Goal: Communication & Community: Ask a question

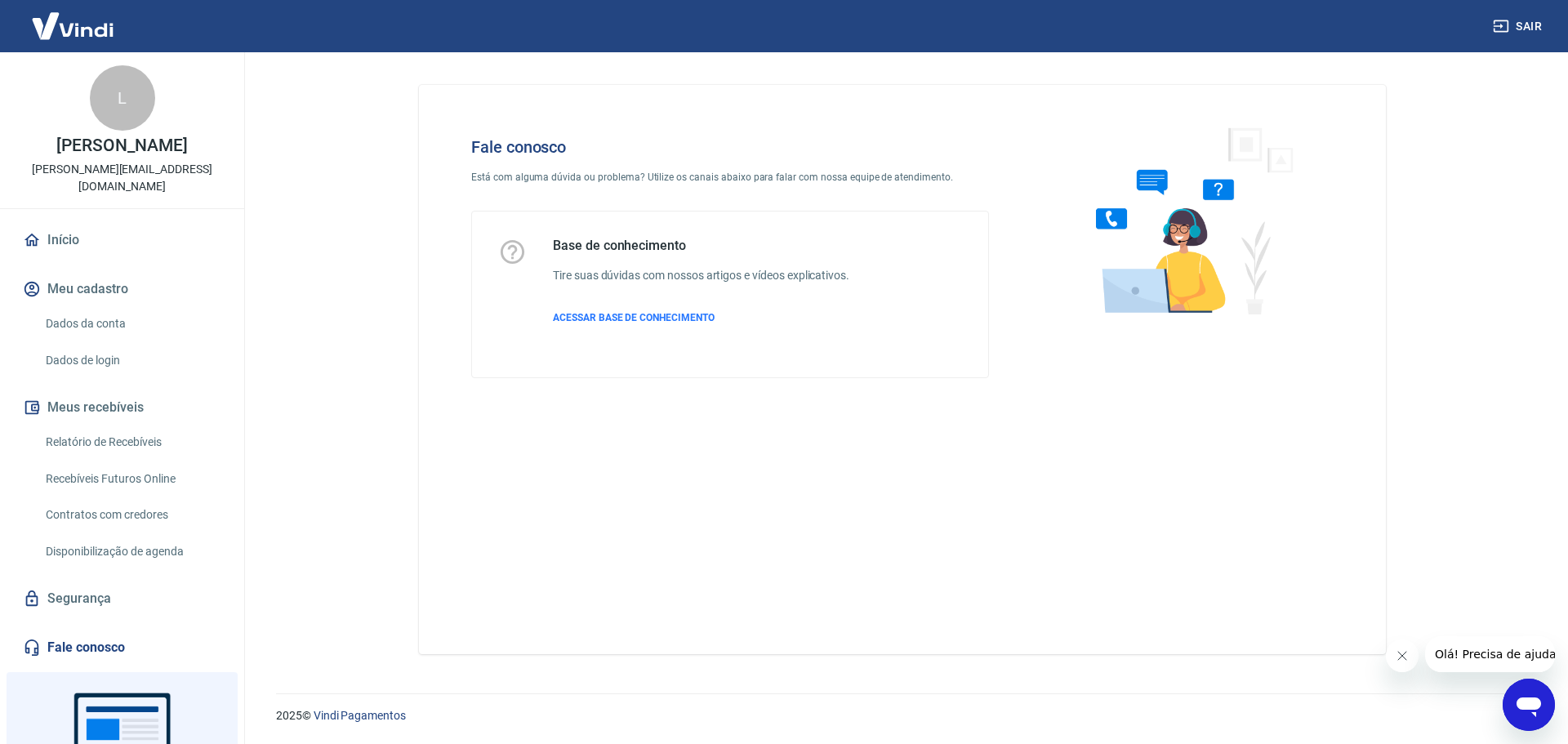
click at [1530, 698] on icon "Abrir janela de mensagens" at bounding box center [1528, 707] width 24 height 19
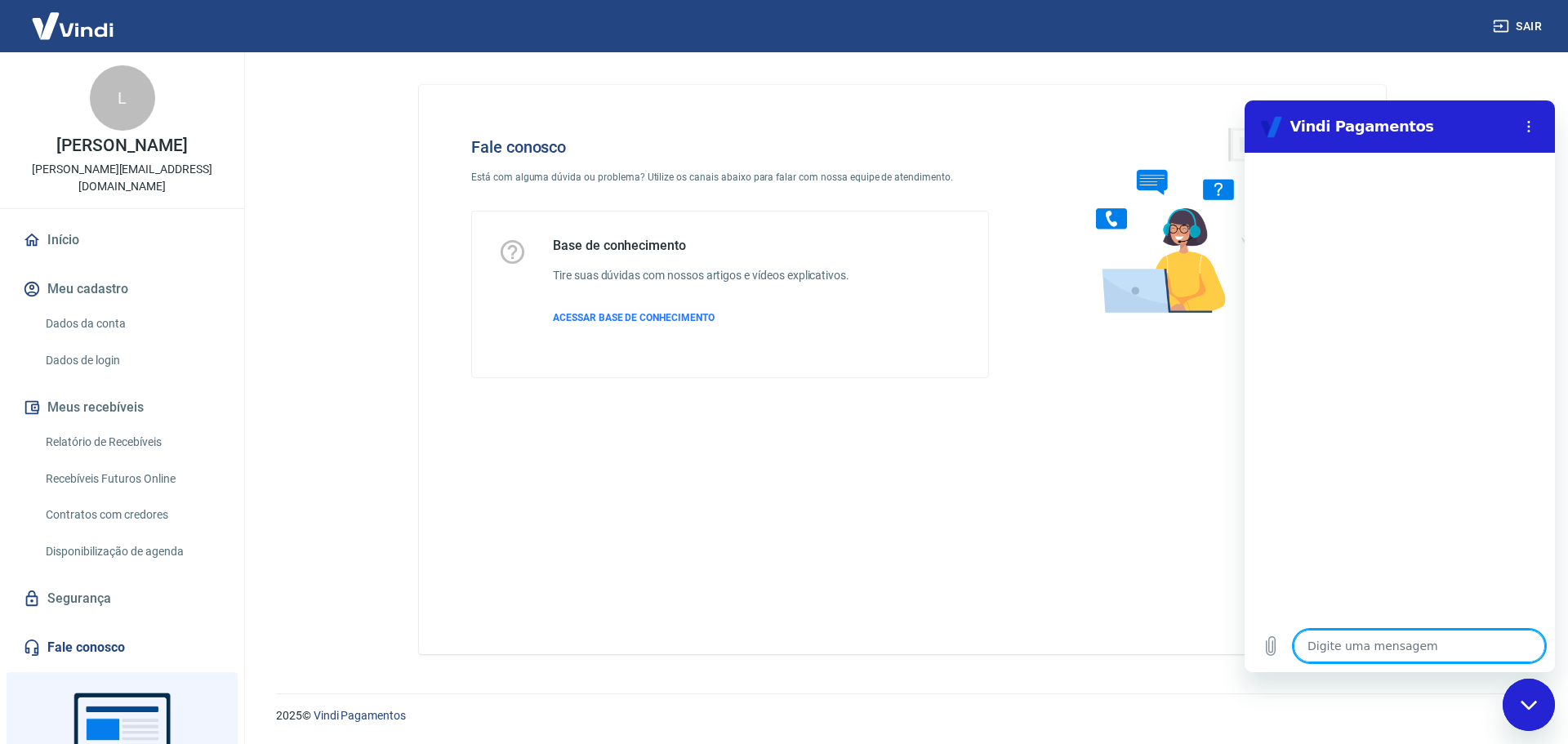
type textarea "C"
type textarea "x"
type textarea "Ca"
type textarea "x"
type textarea "Cac"
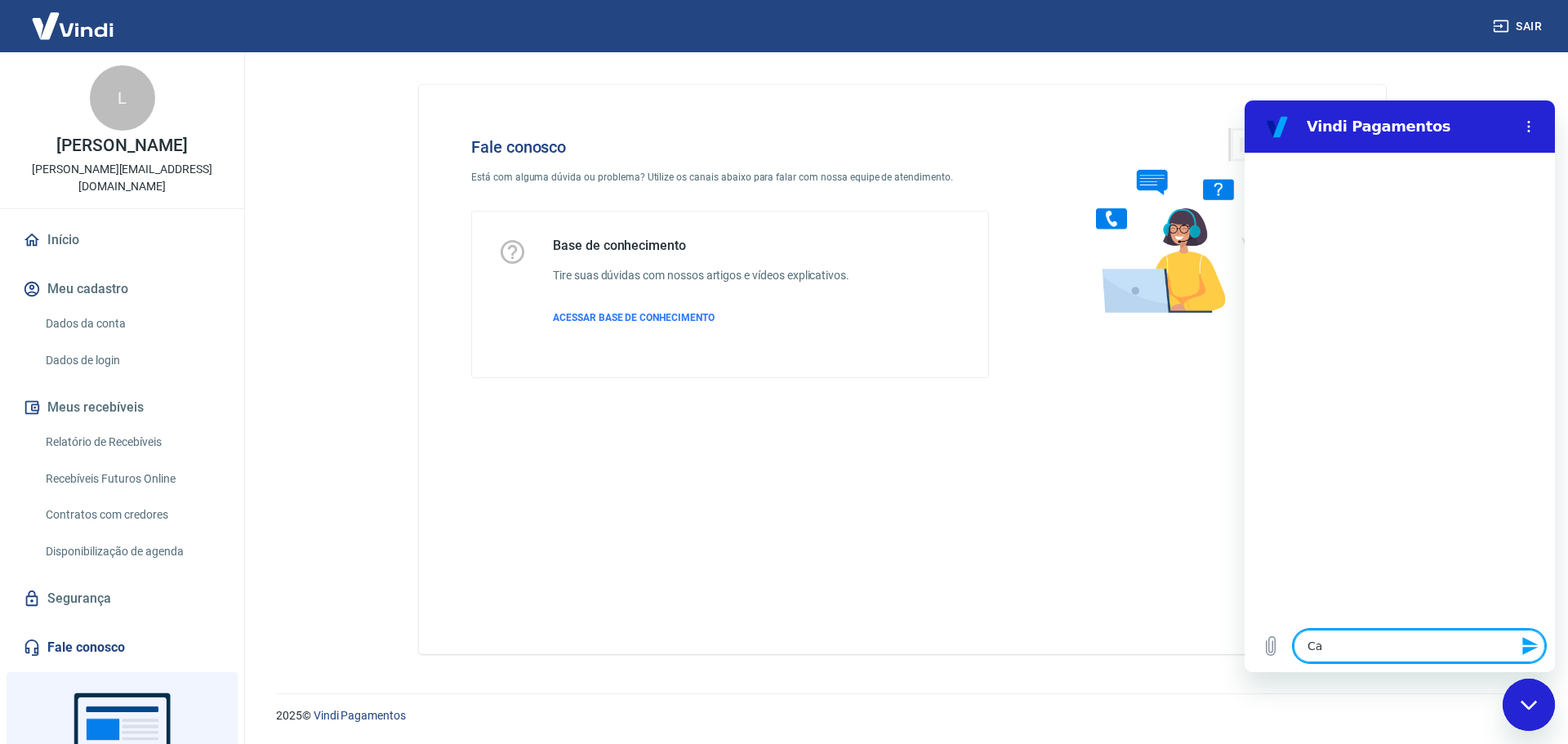
type textarea "x"
type textarea "Cace"
type textarea "x"
type textarea "Cacel"
type textarea "x"
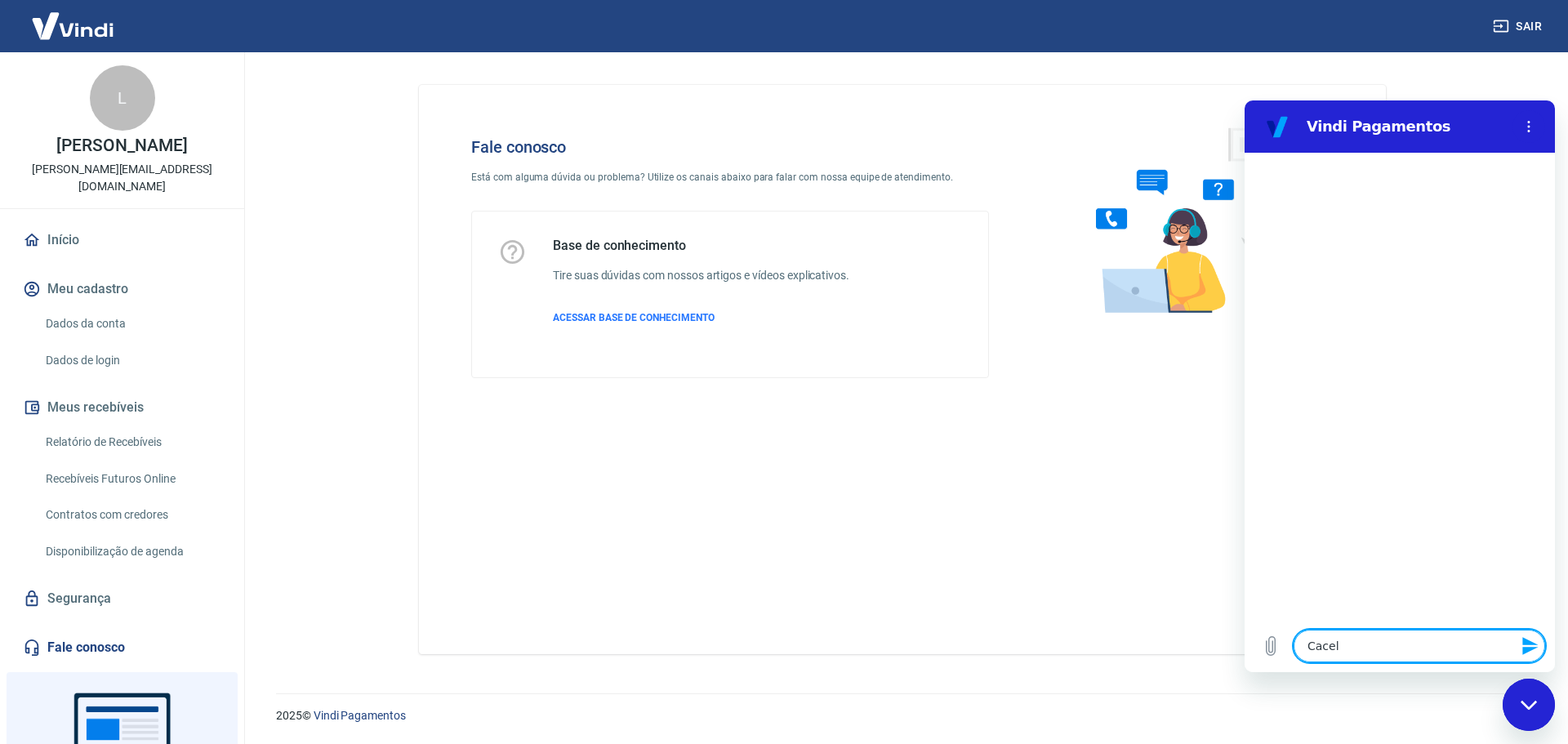
type textarea "Cacela"
type textarea "x"
type textarea "Cacelar"
type textarea "x"
type textarea "Cacelar"
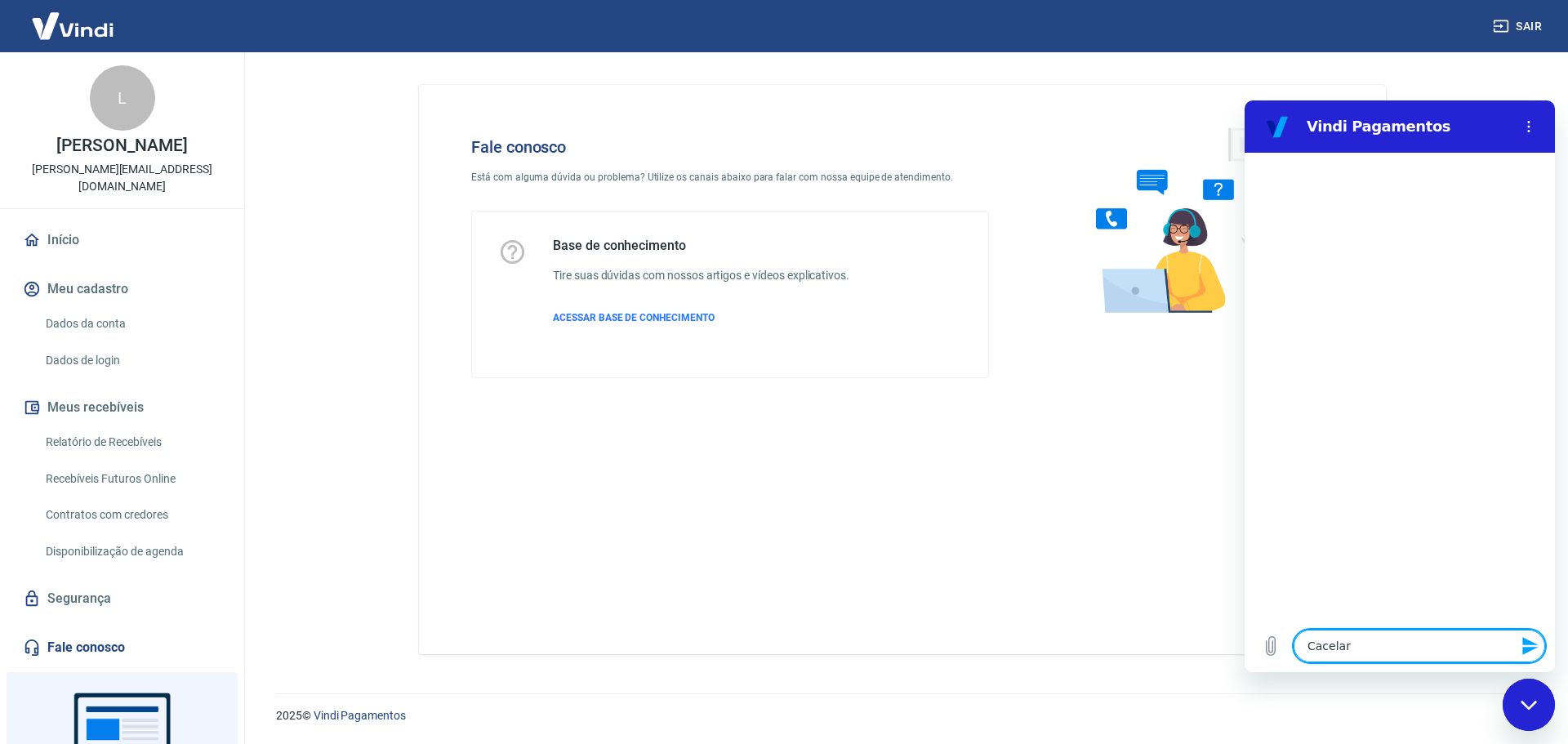
type textarea "x"
type textarea "Cacelar"
type textarea "x"
type textarea "Cacela"
type textarea "x"
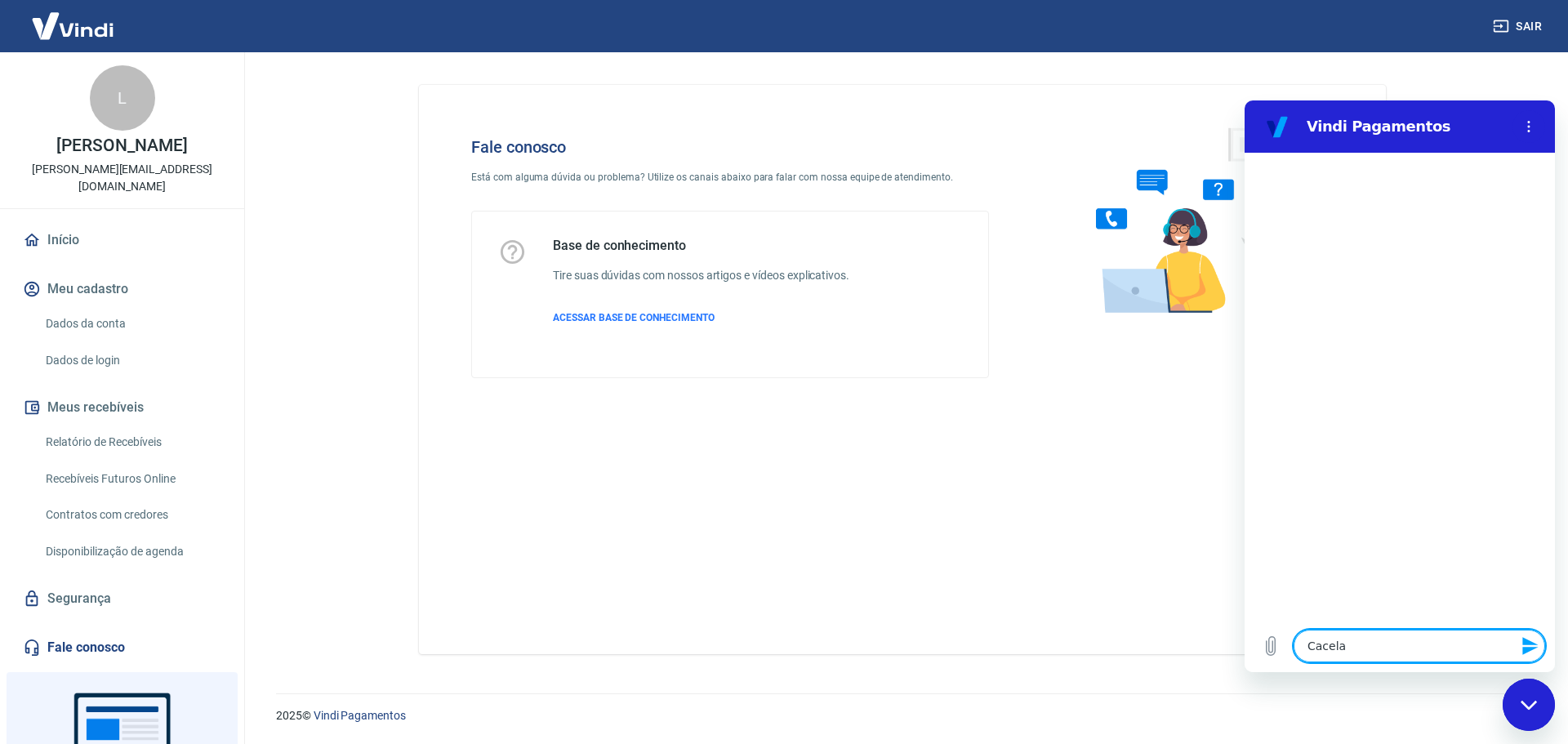
type textarea "Cacel"
type textarea "x"
type textarea "Cace"
type textarea "x"
type textarea "Cac"
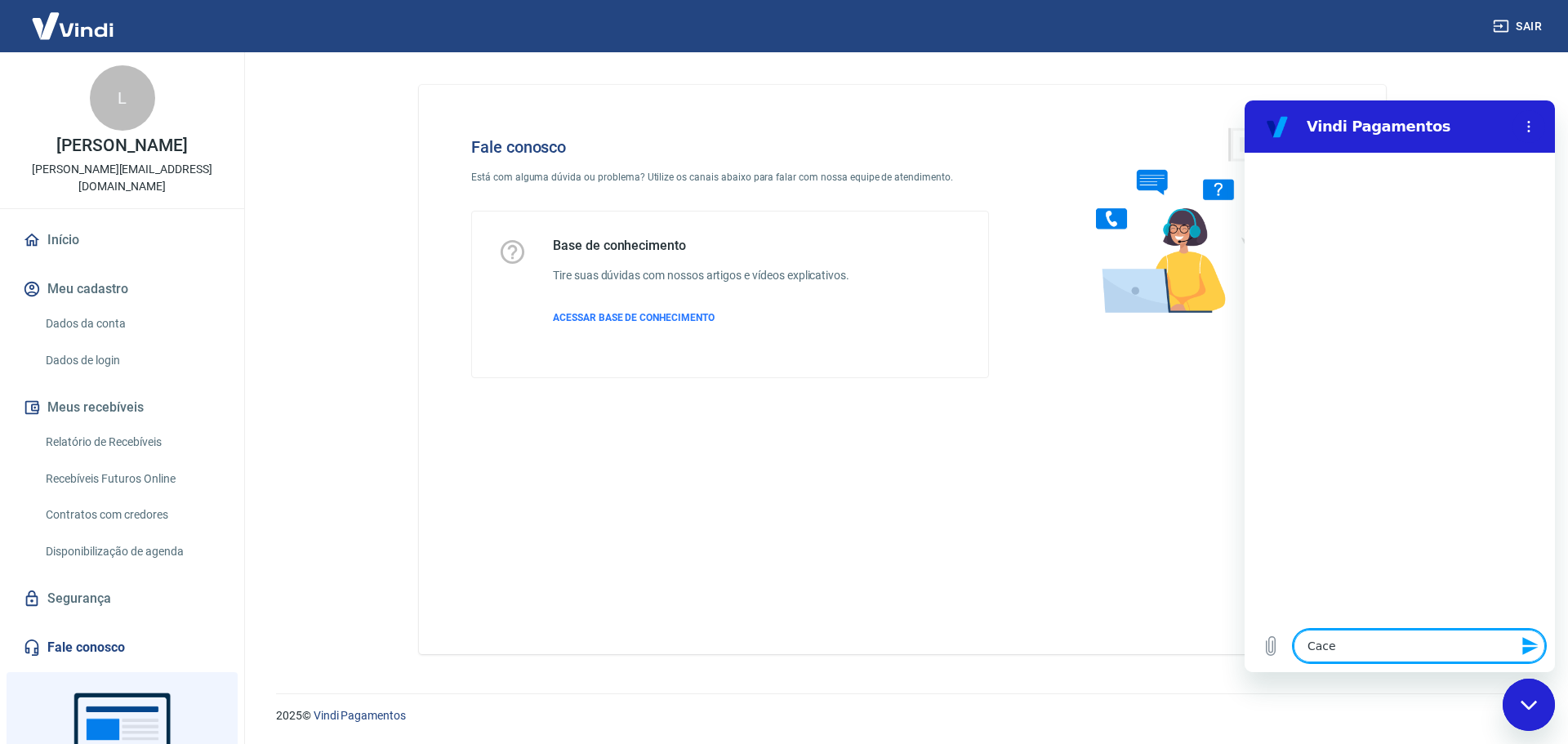
type textarea "x"
type textarea "Ca"
type textarea "x"
type textarea "Can"
type textarea "x"
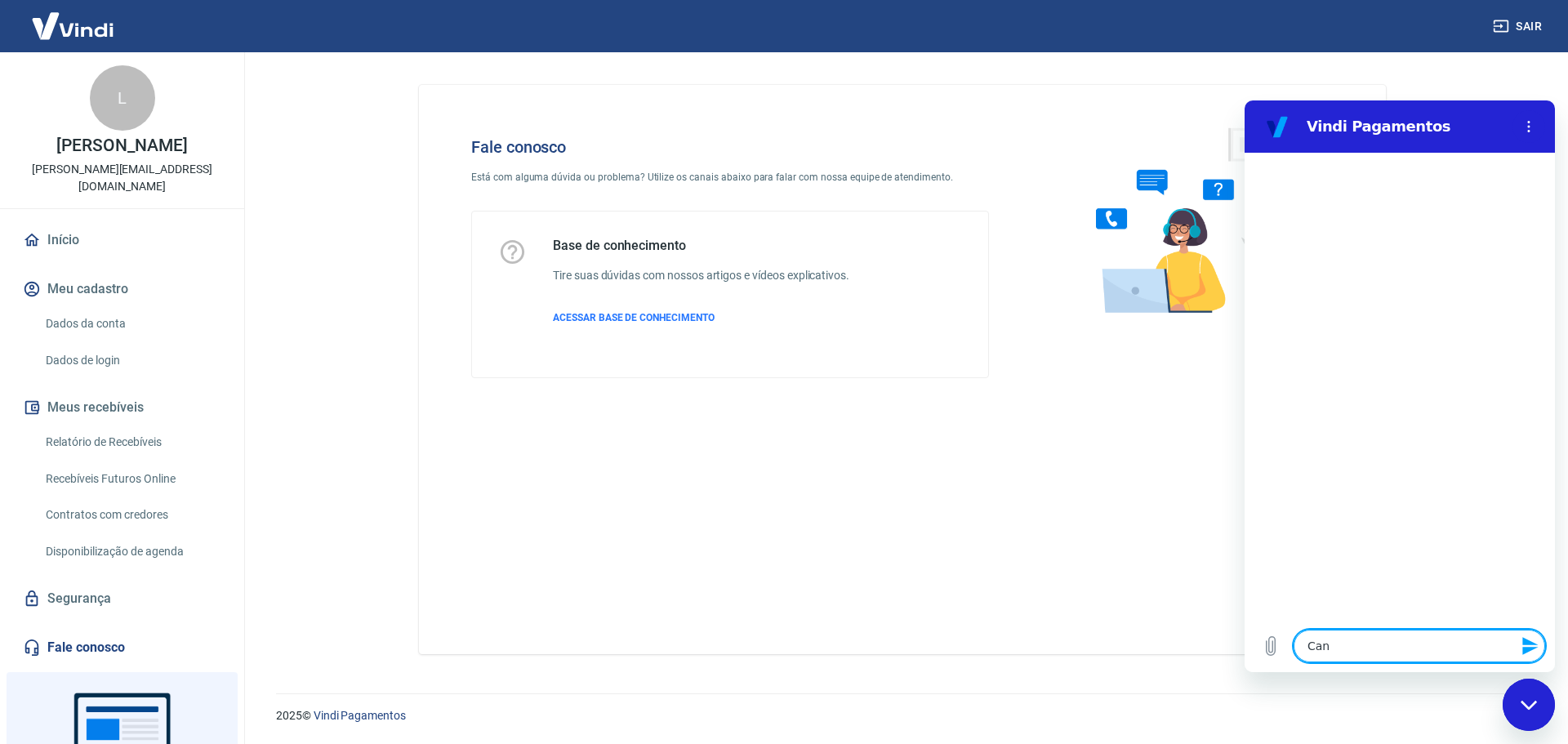
type textarea "Canc"
type textarea "x"
type textarea "Cance"
type textarea "x"
type textarea "Cancel"
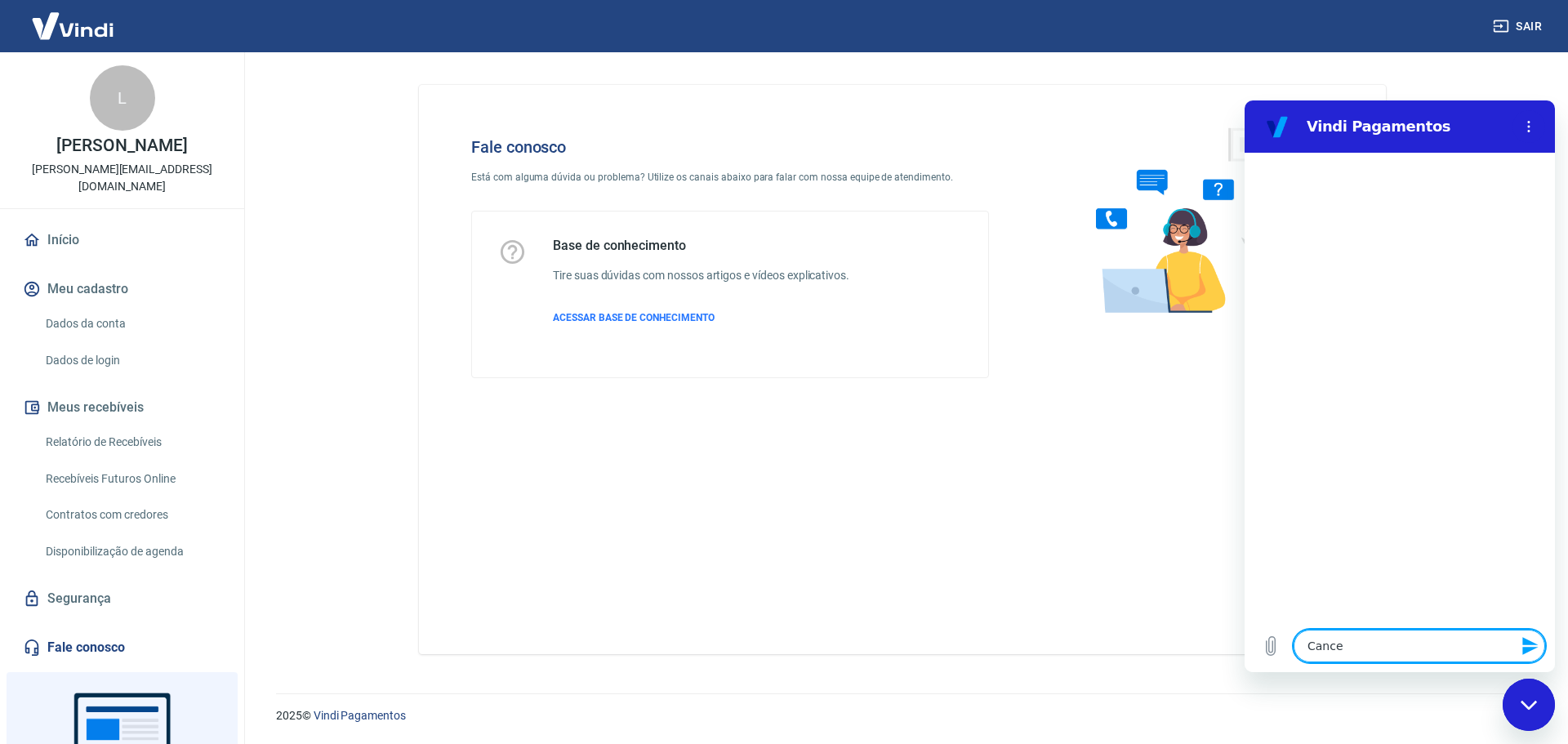
type textarea "x"
type textarea "Cancela"
type textarea "x"
type textarea "Cancelar"
type textarea "x"
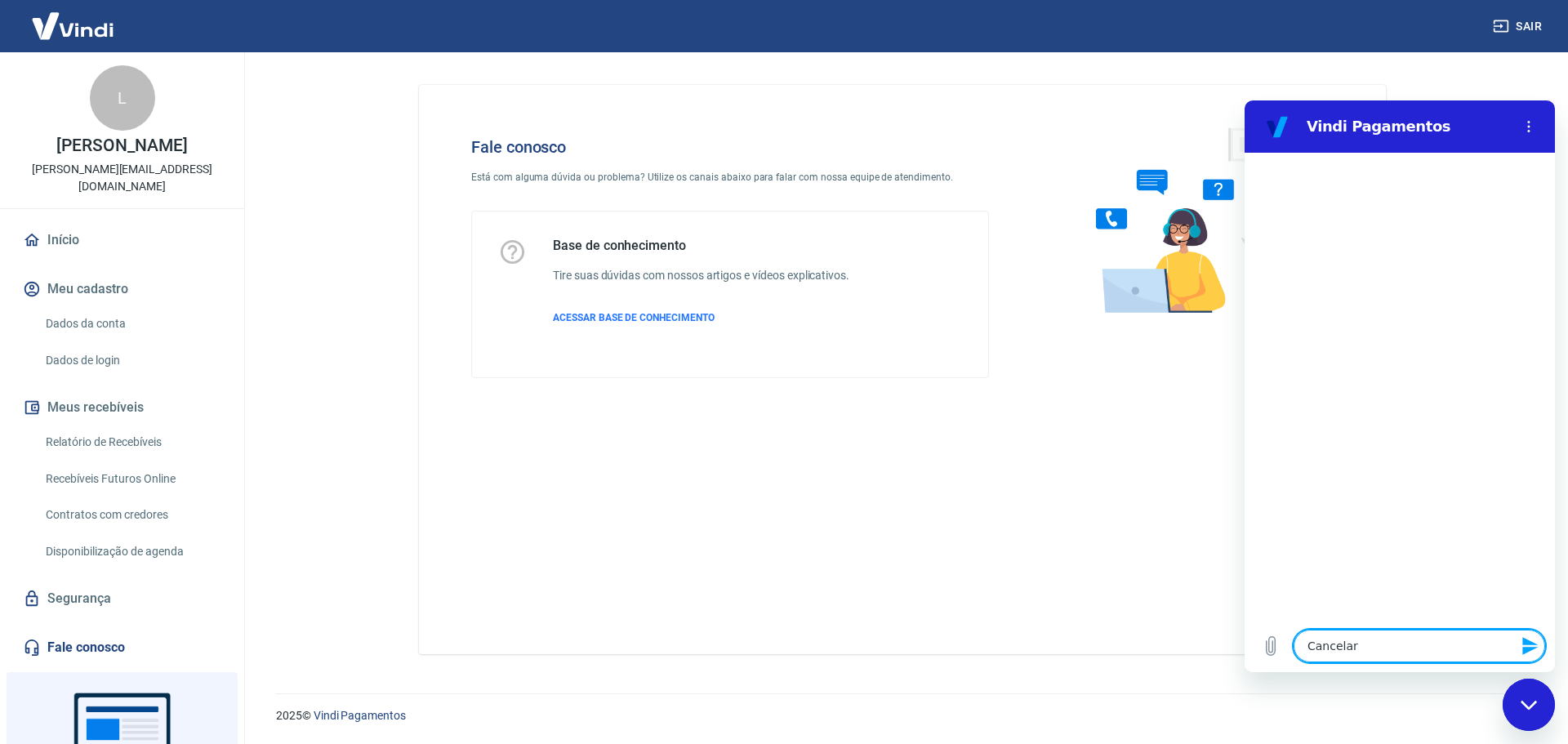
type textarea "Cancelar"
type textarea "x"
type textarea "Cancelar u"
type textarea "x"
type textarea "Cancelar um"
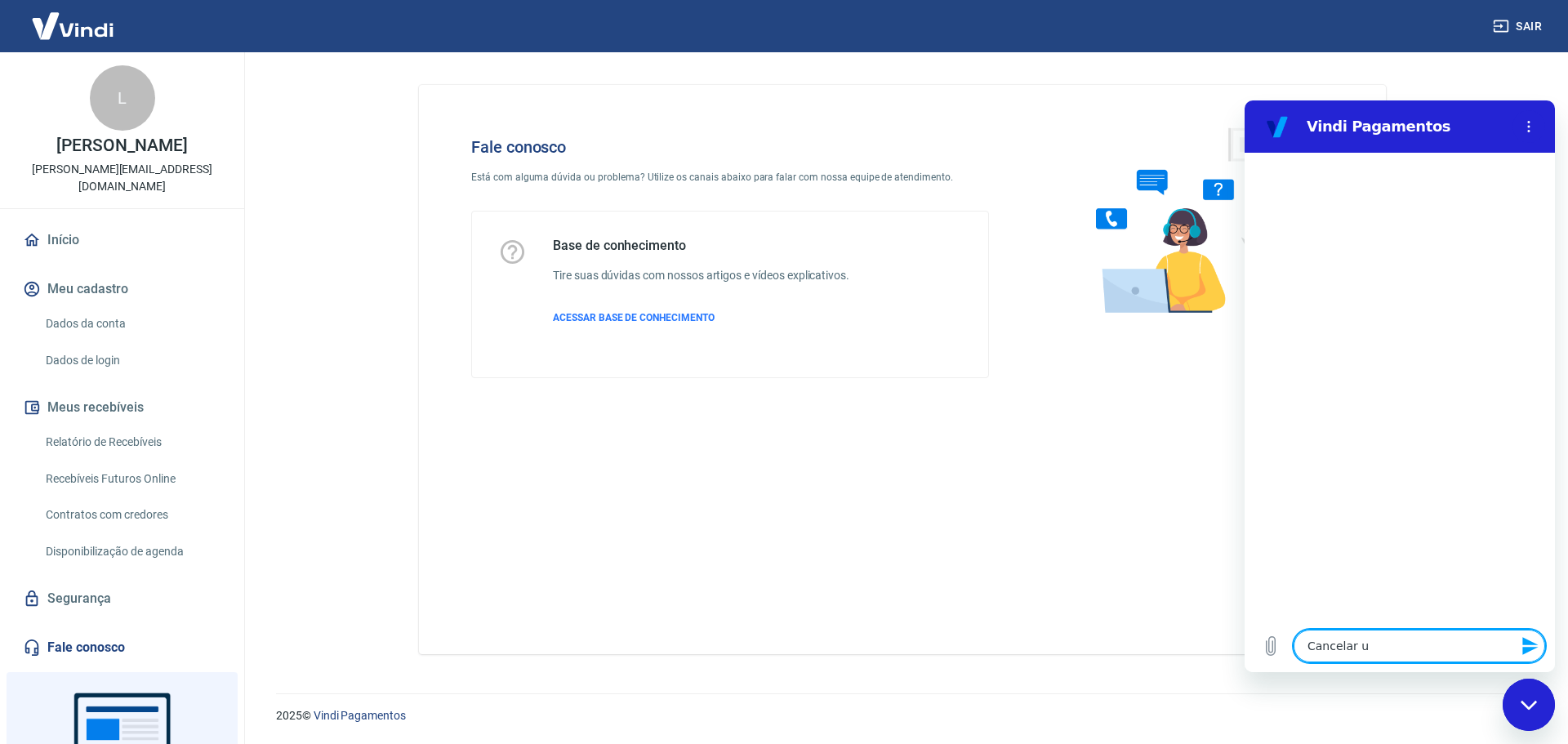
type textarea "x"
type textarea "Cancelar um"
type textarea "x"
type textarea "Cancelar um e"
type textarea "x"
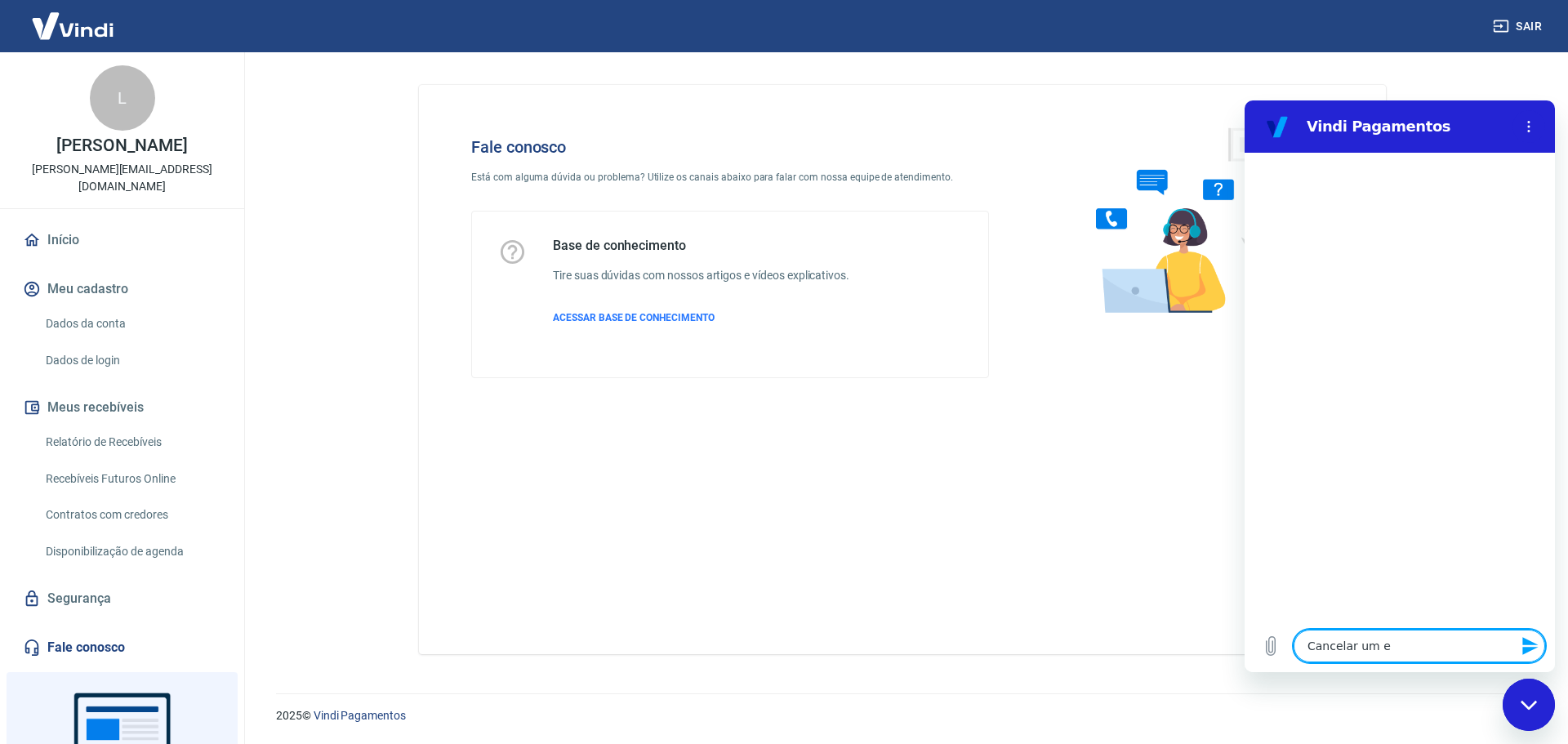
type textarea "Cancelar um es"
type textarea "x"
type textarea "Cancelar um est"
type textarea "x"
type textarea "Cancelar um esto"
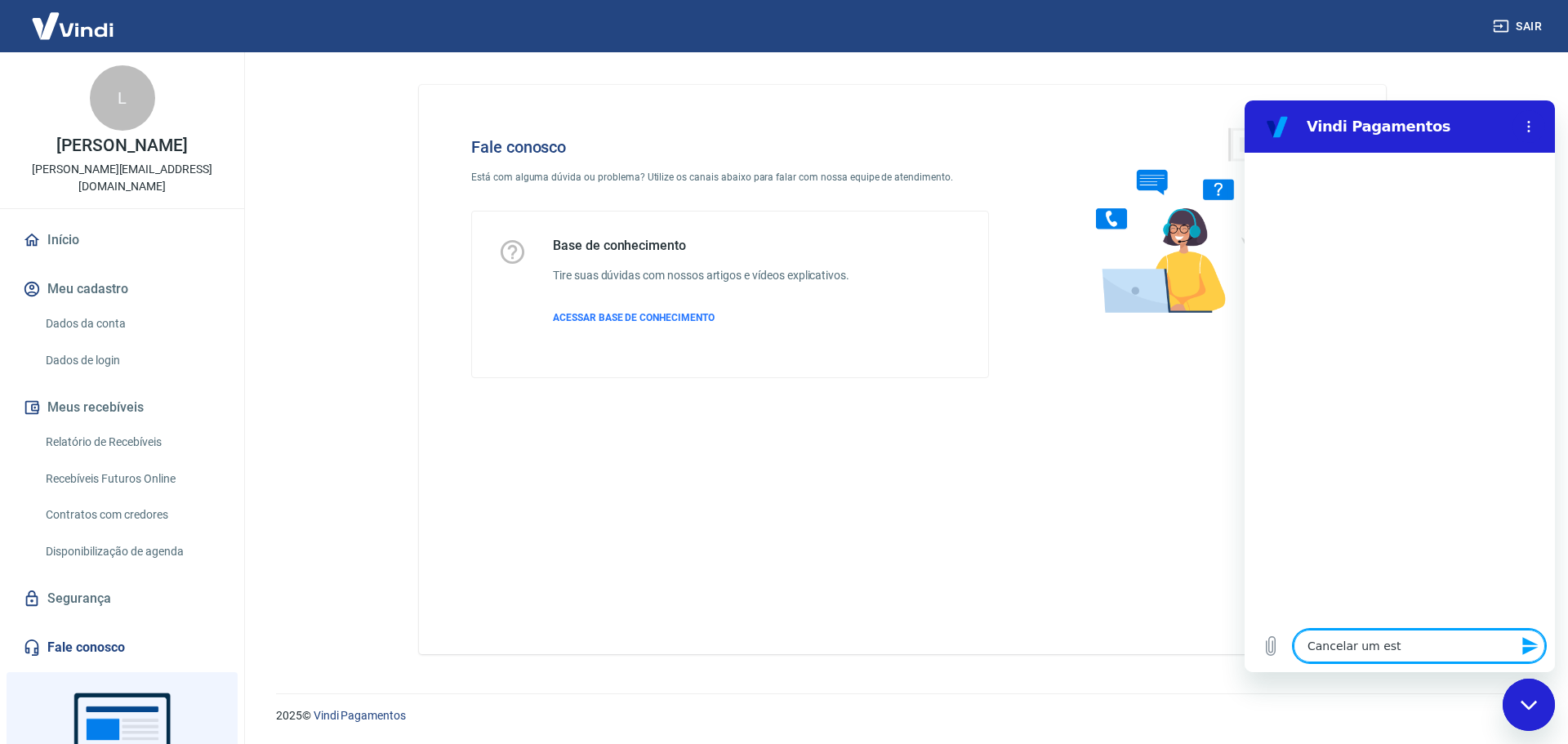
type textarea "x"
type textarea "Cancelar um estor"
type textarea "x"
type textarea "Cancelar um estorn"
type textarea "x"
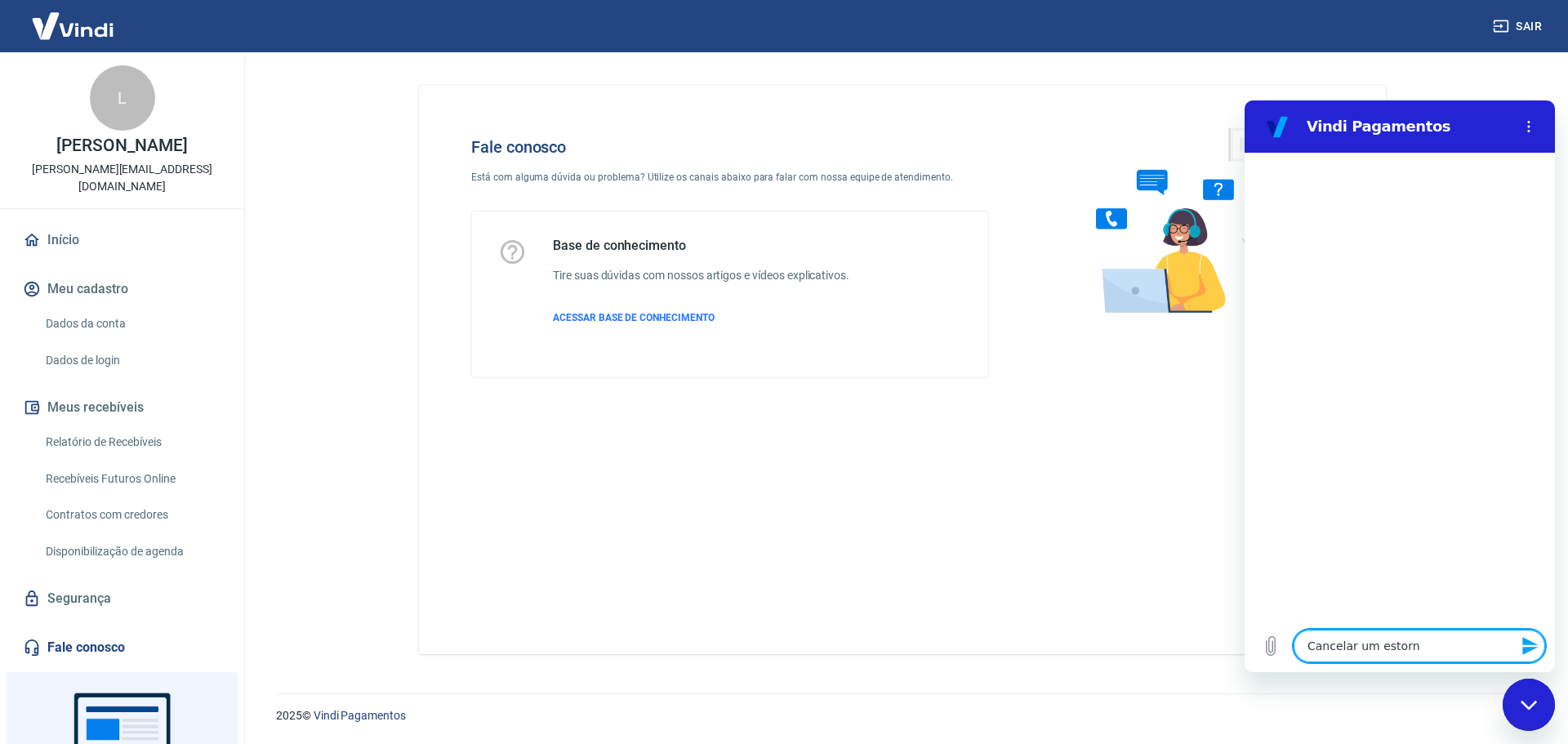
type textarea "Cancelar um estorno"
type textarea "x"
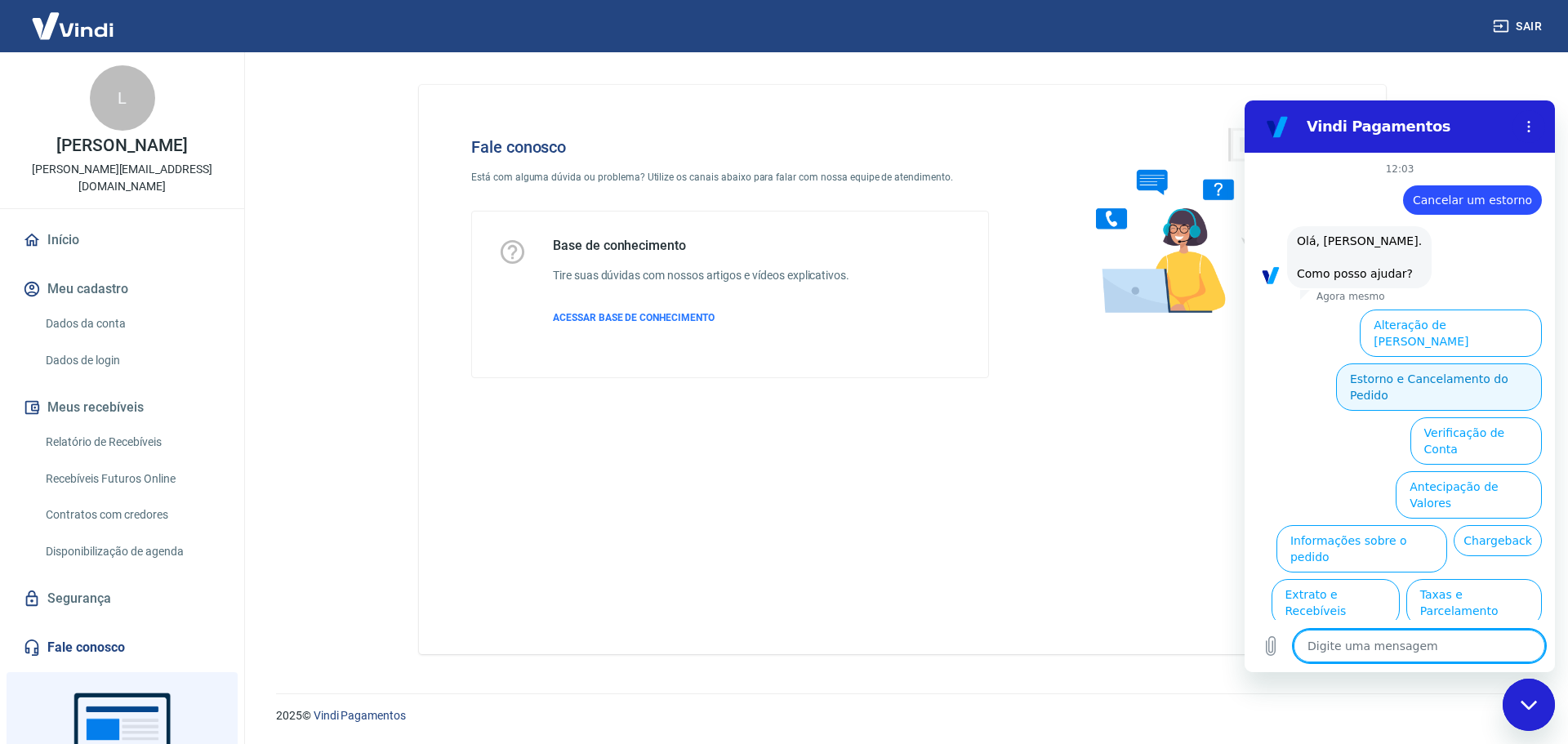
click at [1501, 363] on button "Estorno e Cancelamento do Pedido" at bounding box center [1439, 386] width 206 height 47
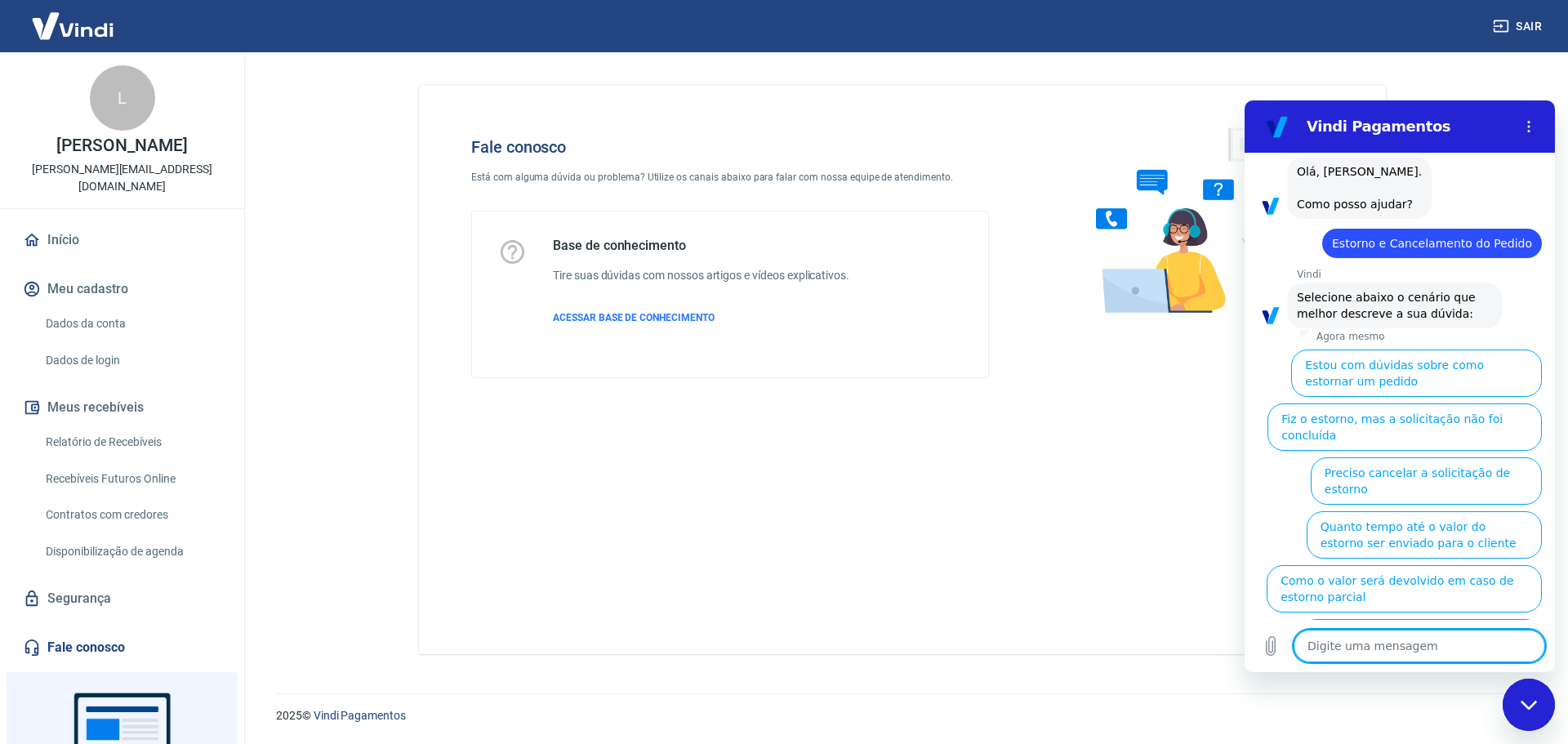
scroll to position [71, 0]
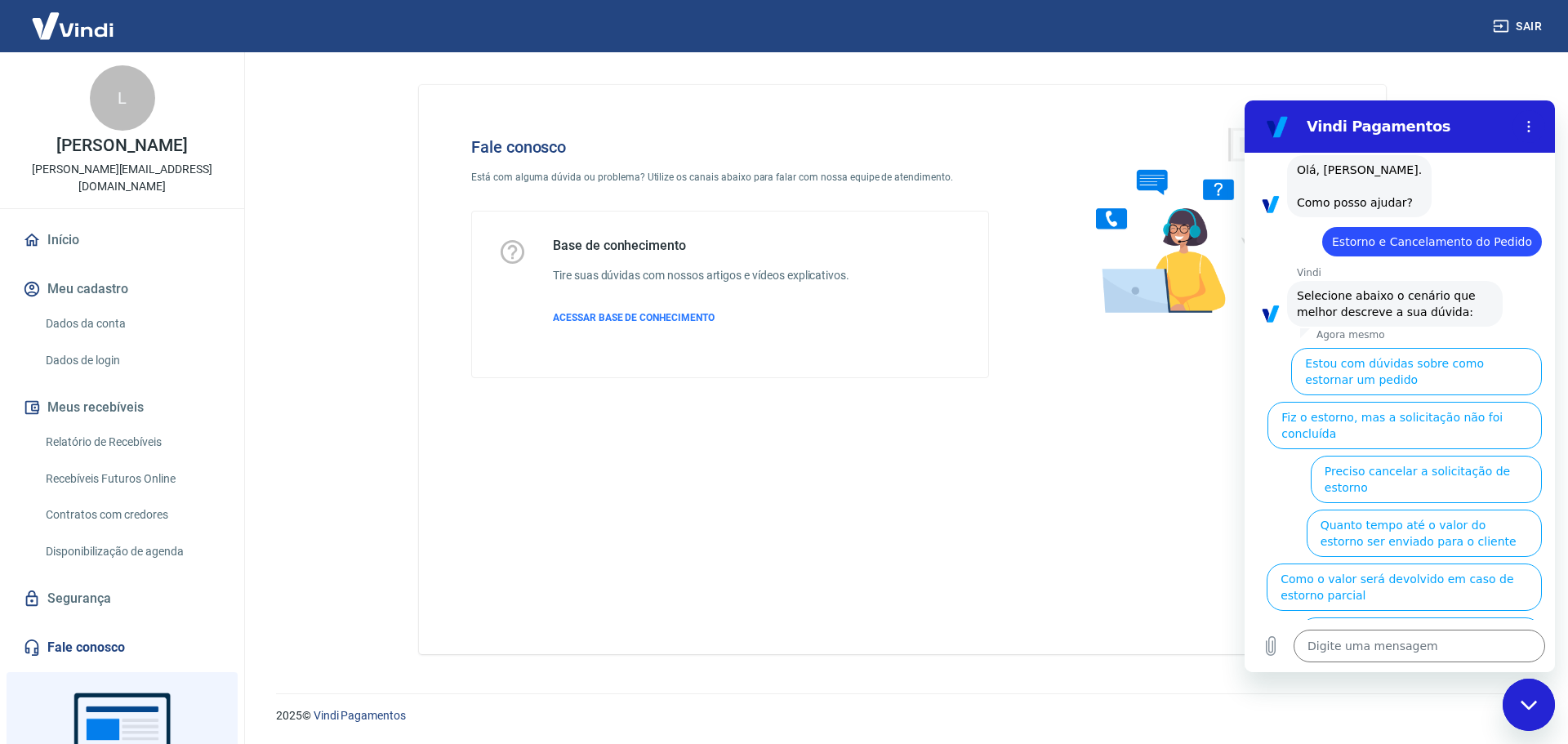
drag, startPoint x: 234, startPoint y: 299, endPoint x: 1047, endPoint y: 506, distance: 838.9
click at [1047, 506] on div "Fale conosco Está com alguma dúvida ou problema? Utilize os canais abaixo para …" at bounding box center [902, 369] width 967 height 570
click at [1492, 456] on button "Preciso cancelar a solicitação de estorno" at bounding box center [1426, 479] width 231 height 47
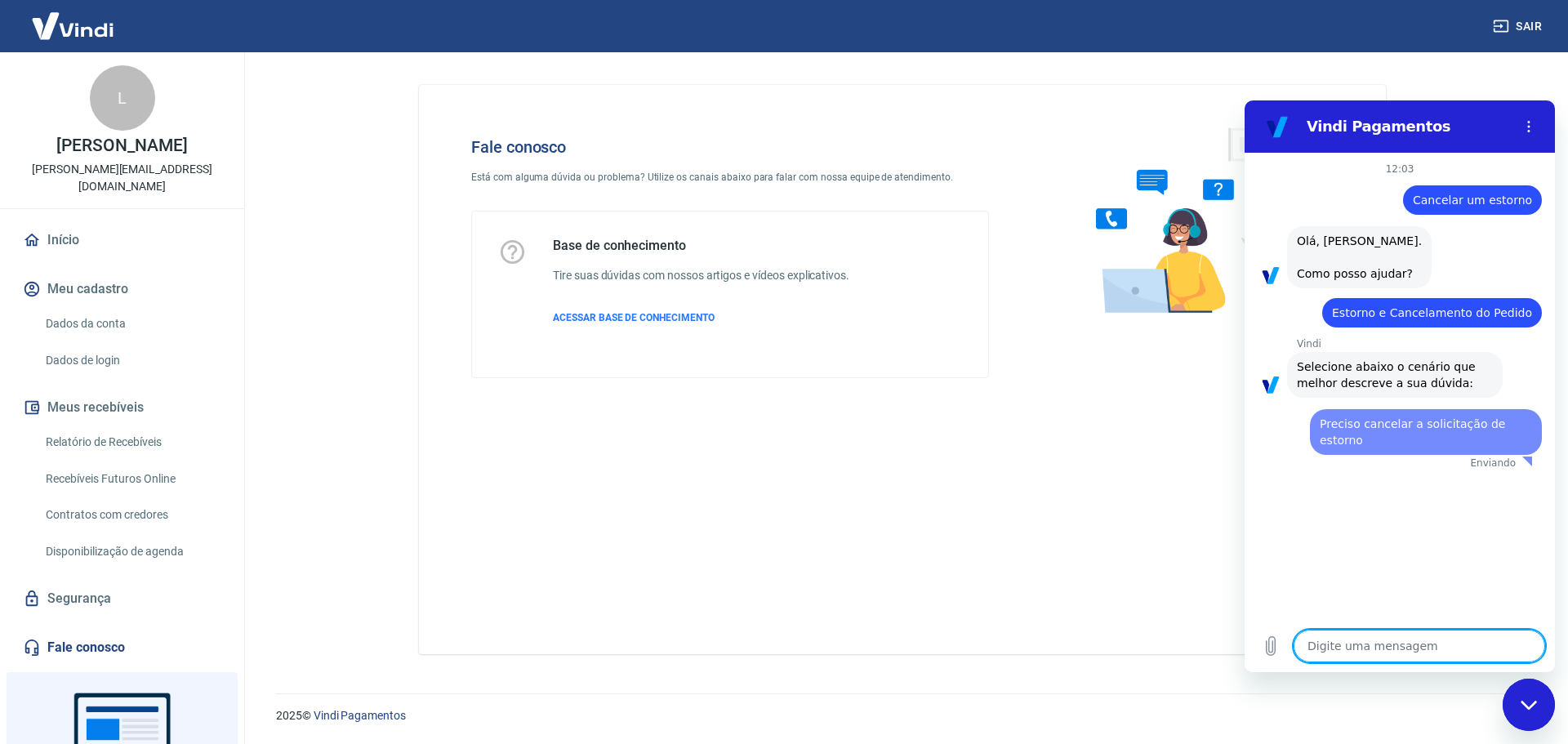
scroll to position [0, 0]
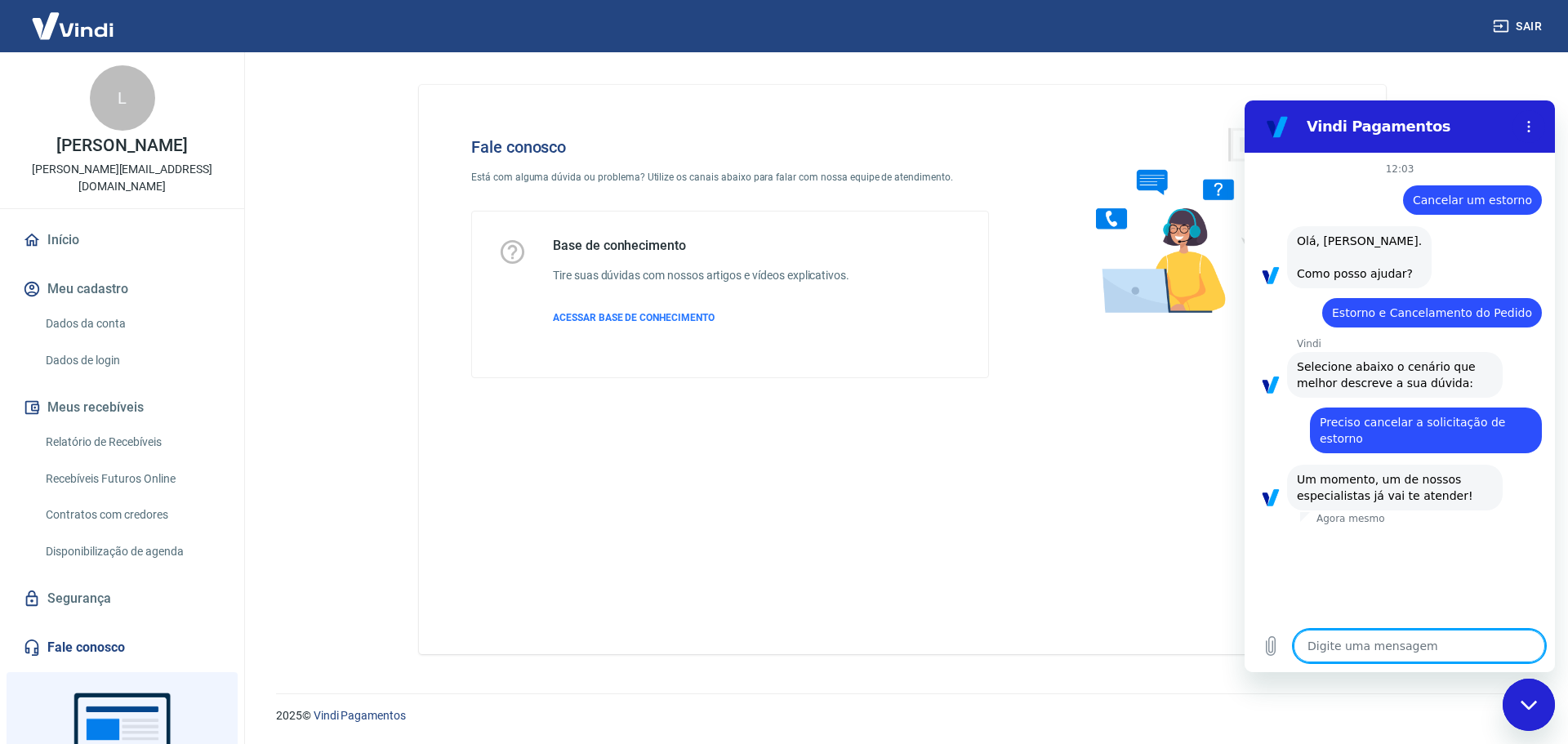
type textarea "x"
type textarea "O"
type textarea "x"
type textarea "Ol"
type textarea "x"
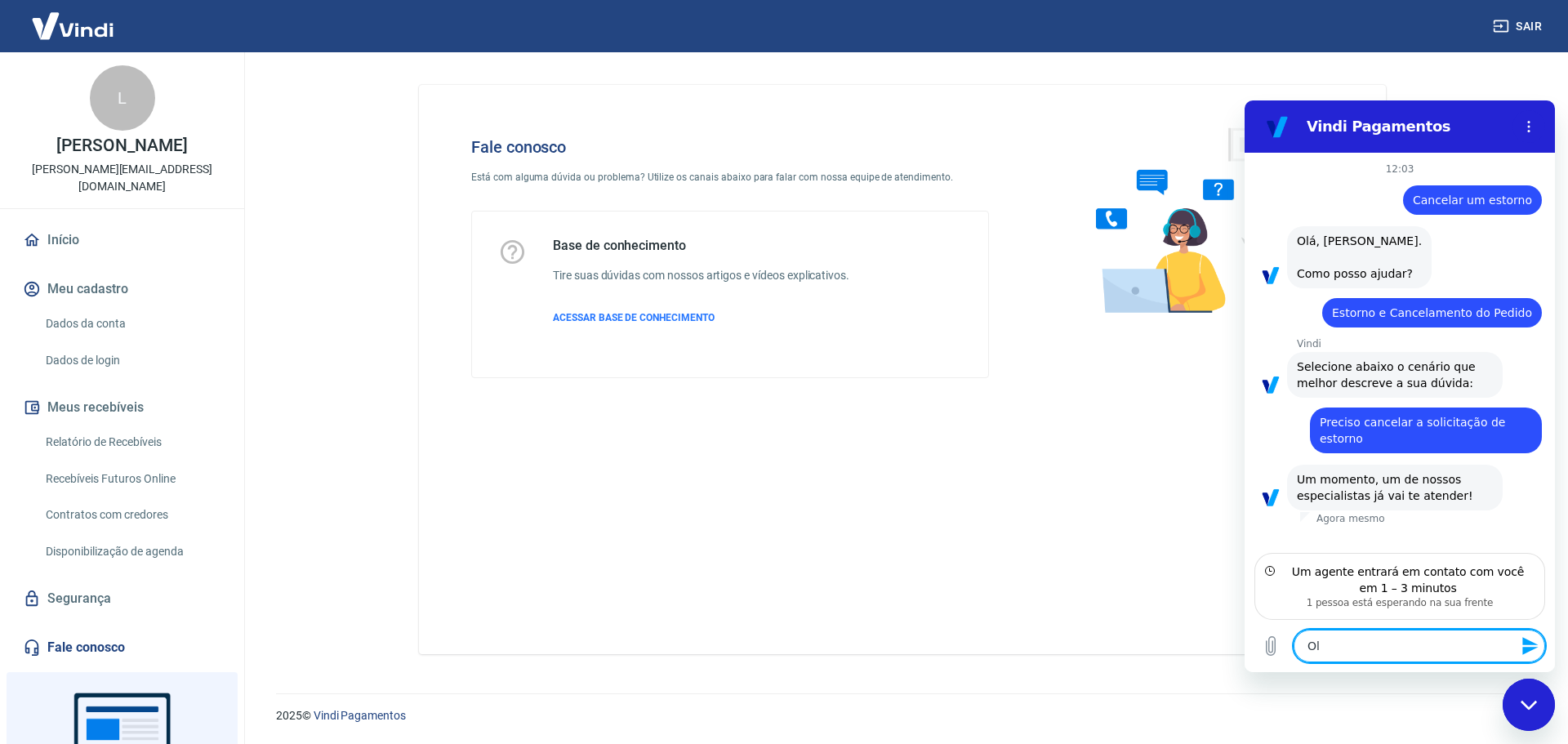
type textarea "Olá"
type textarea "x"
type textarea "Olá,"
type textarea "x"
type textarea "Olá,"
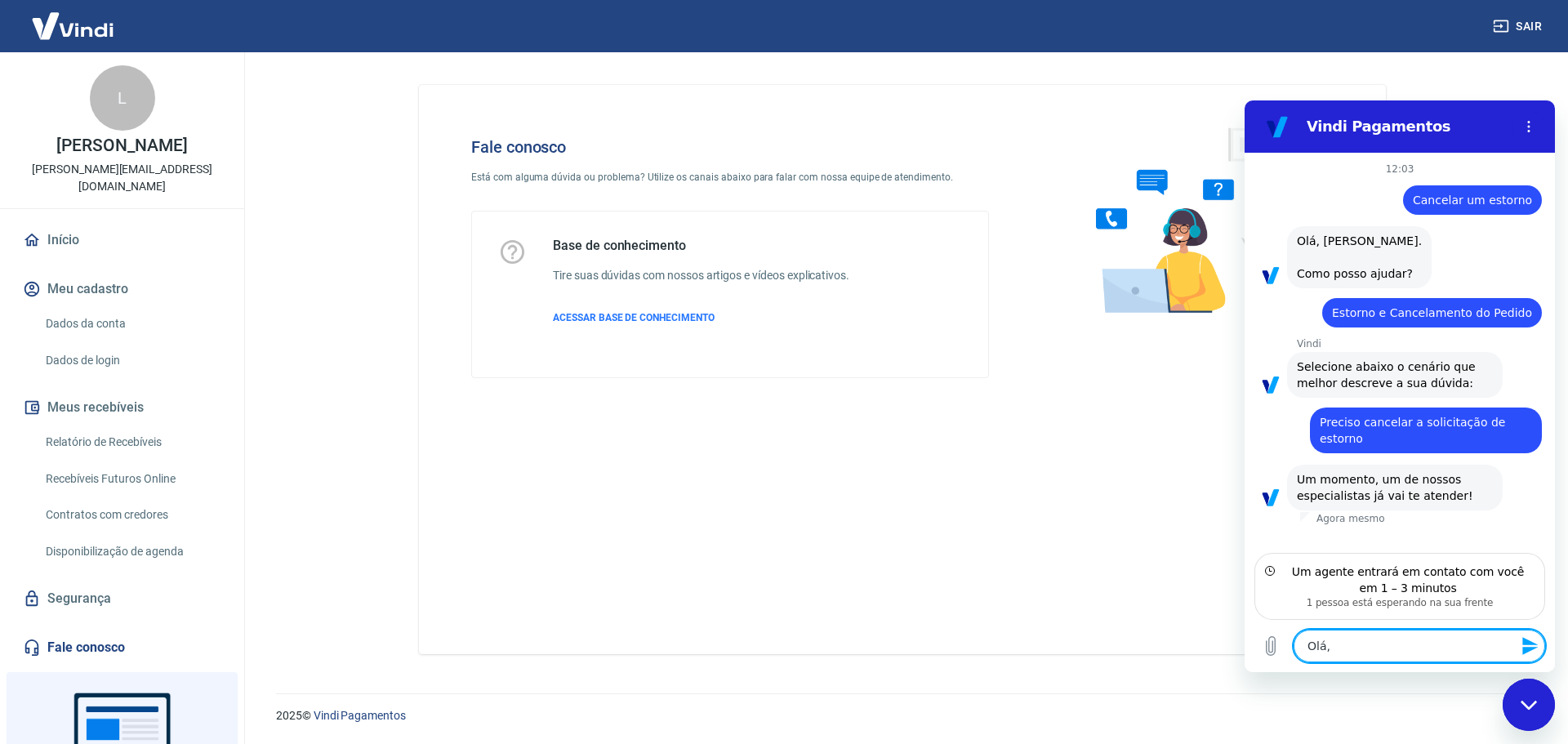
type textarea "x"
type textarea "Olá, b"
type textarea "x"
type textarea "Olá, bo"
type textarea "x"
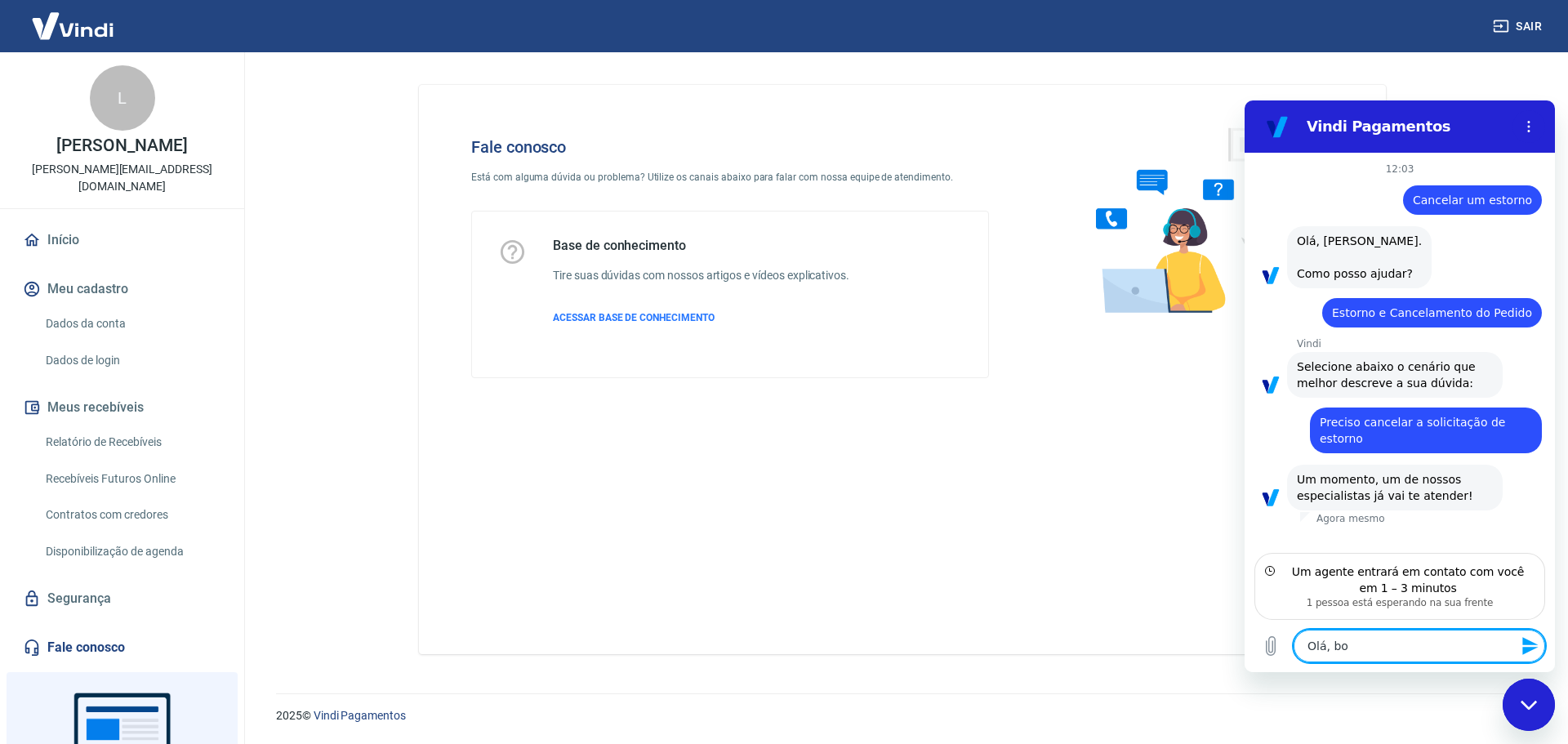
type textarea "Olá, boa"
type textarea "x"
type textarea "Olá, boa"
type textarea "x"
type textarea "Olá, boa t"
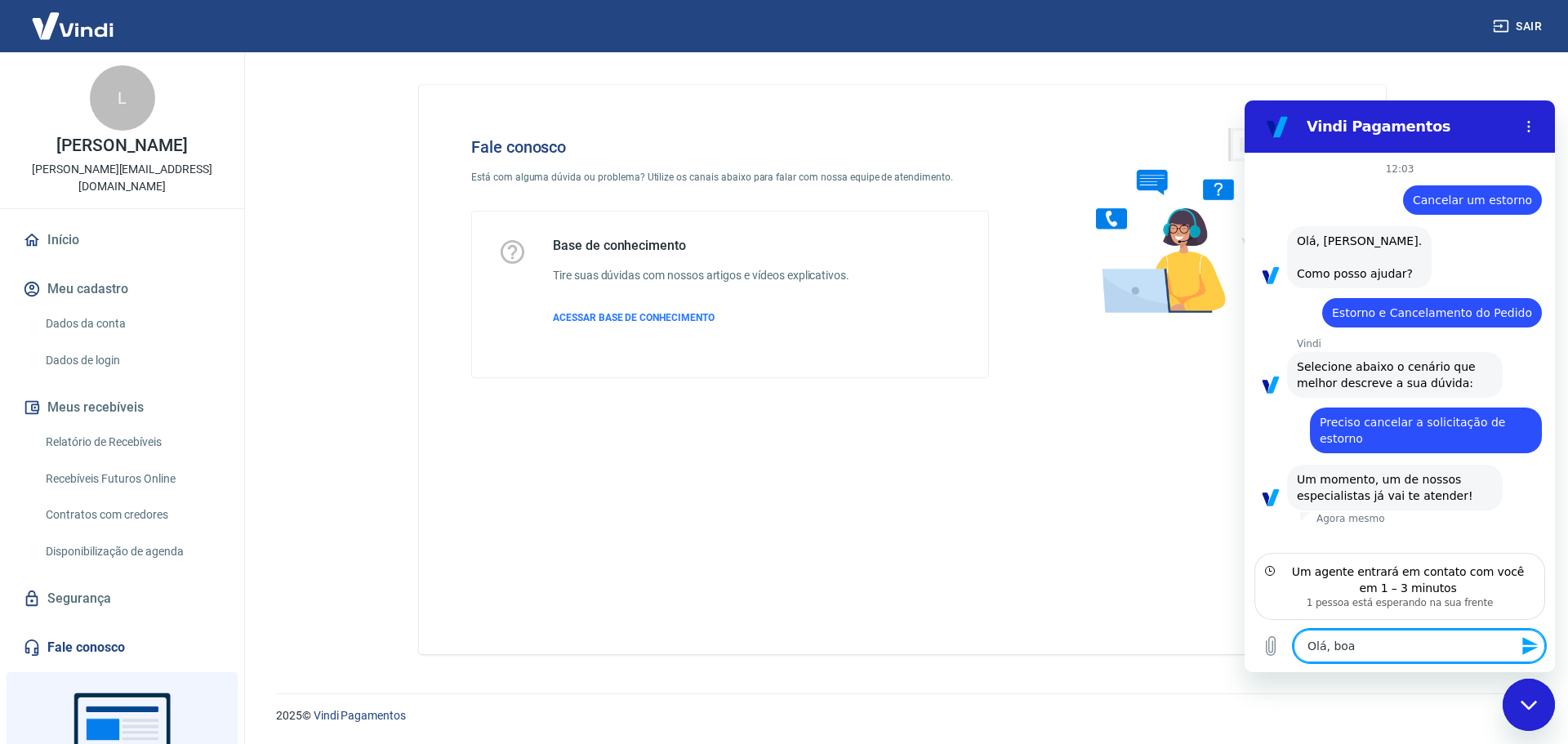
type textarea "x"
type textarea "Olá, boa ta"
type textarea "x"
type textarea "Olá, boa tar"
type textarea "x"
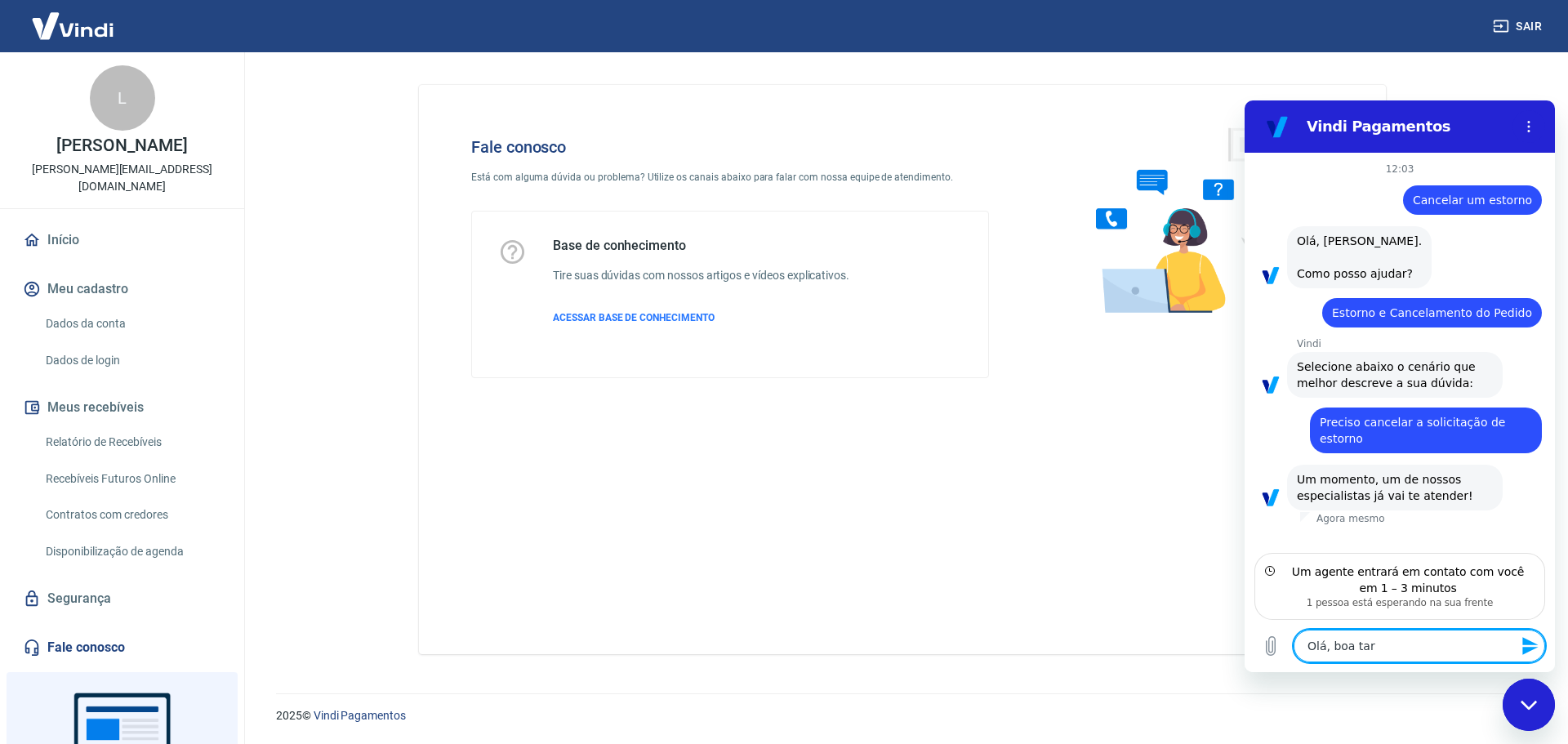
type textarea "Olá, boa tard"
type textarea "x"
type textarea "Olá, boa tarde"
type textarea "x"
type textarea "Olá, boa tarde!"
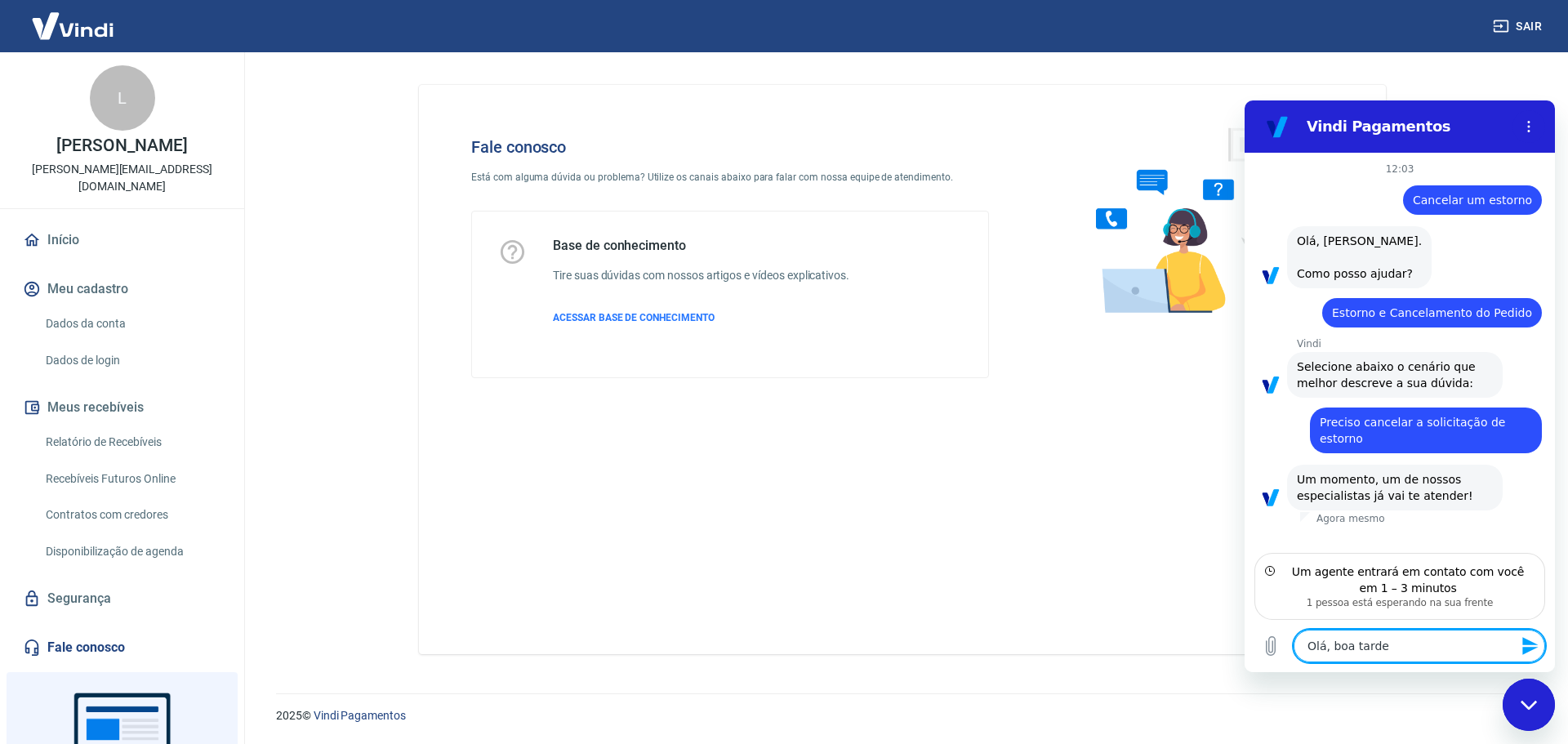
type textarea "x"
type textarea "Olá, boa tarde!"
type textarea "x"
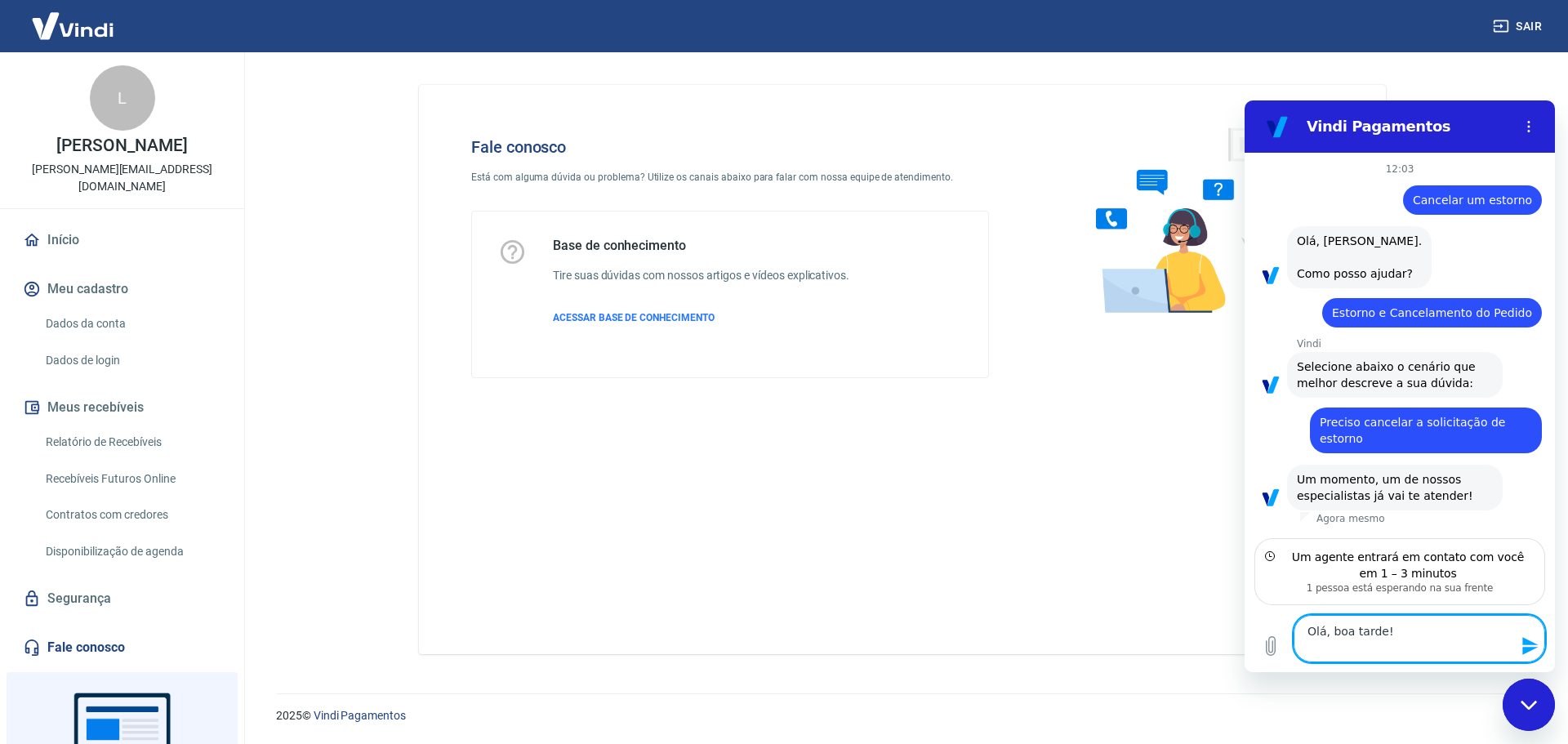
type textarea "Olá, boa tarde! T"
type textarea "x"
type textarea "Olá, boa tarde! Tu"
type textarea "x"
type textarea "Olá, boa tarde! Tud"
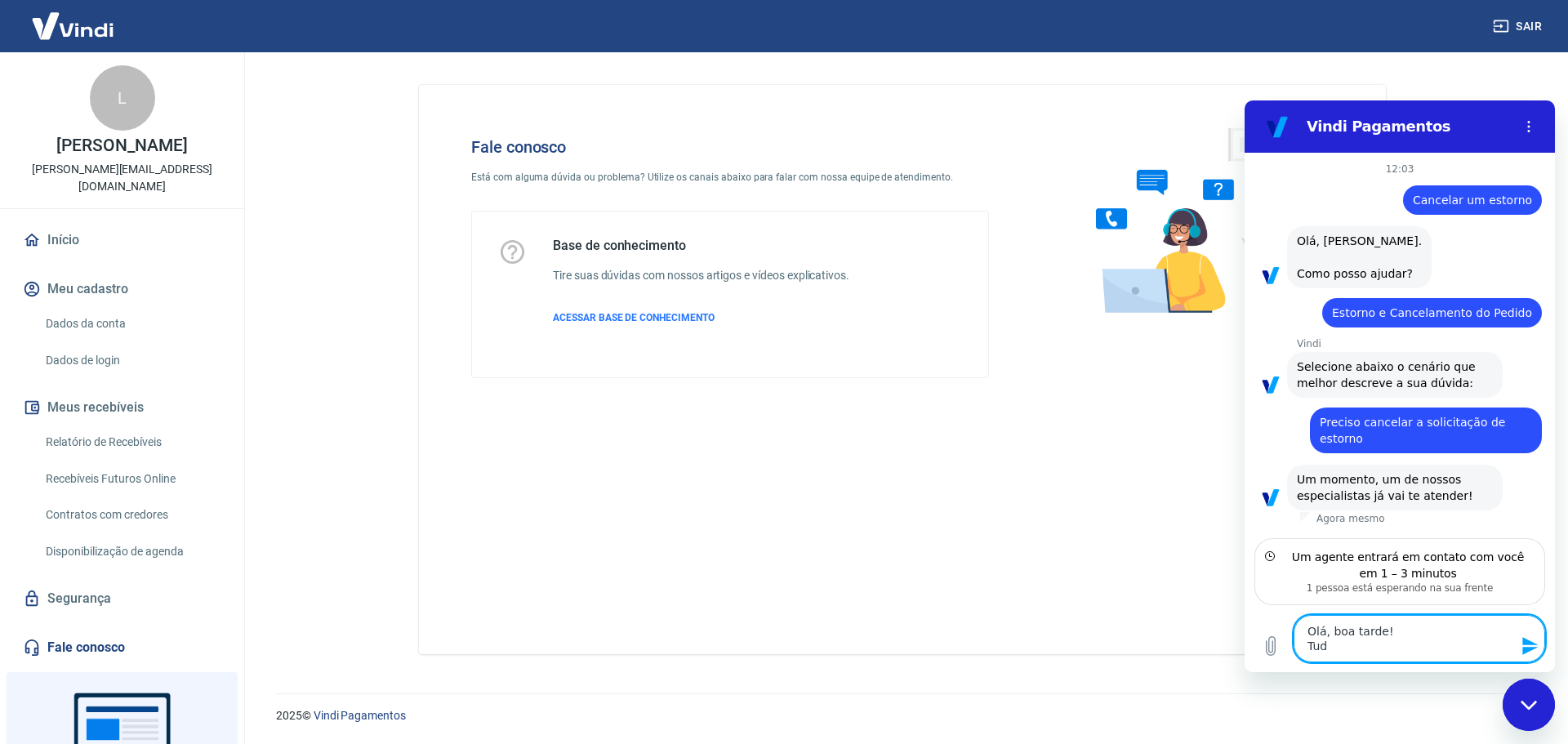
type textarea "x"
type textarea "Olá, boa tarde! Tudo"
type textarea "x"
type textarea "Olá, boa tarde! Tudo"
type textarea "x"
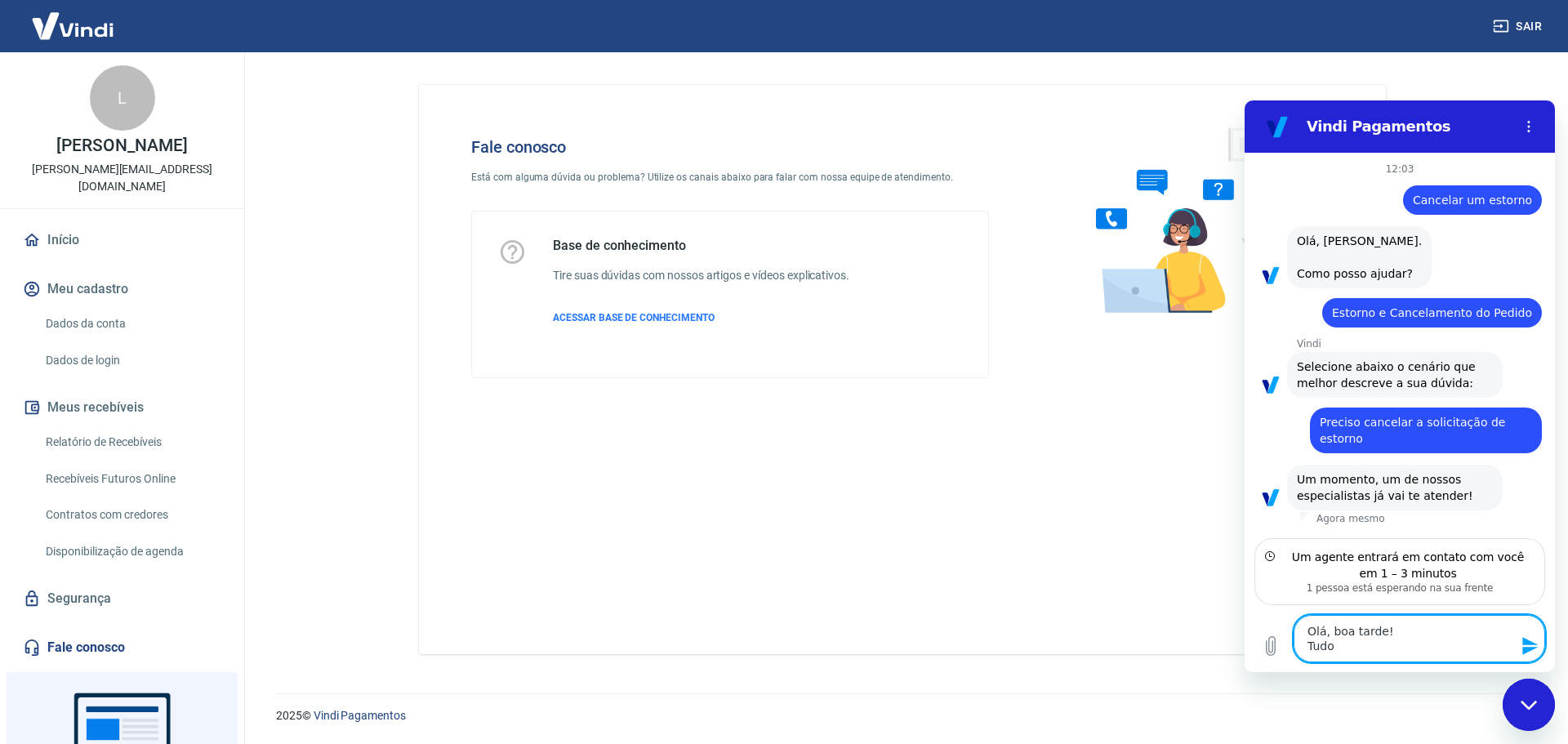
type textarea "Olá, boa tarde! Tudo b"
type textarea "x"
type textarea "Olá, boa tarde! Tudo be"
type textarea "x"
type textarea "Olá, boa tarde! Tudo bem"
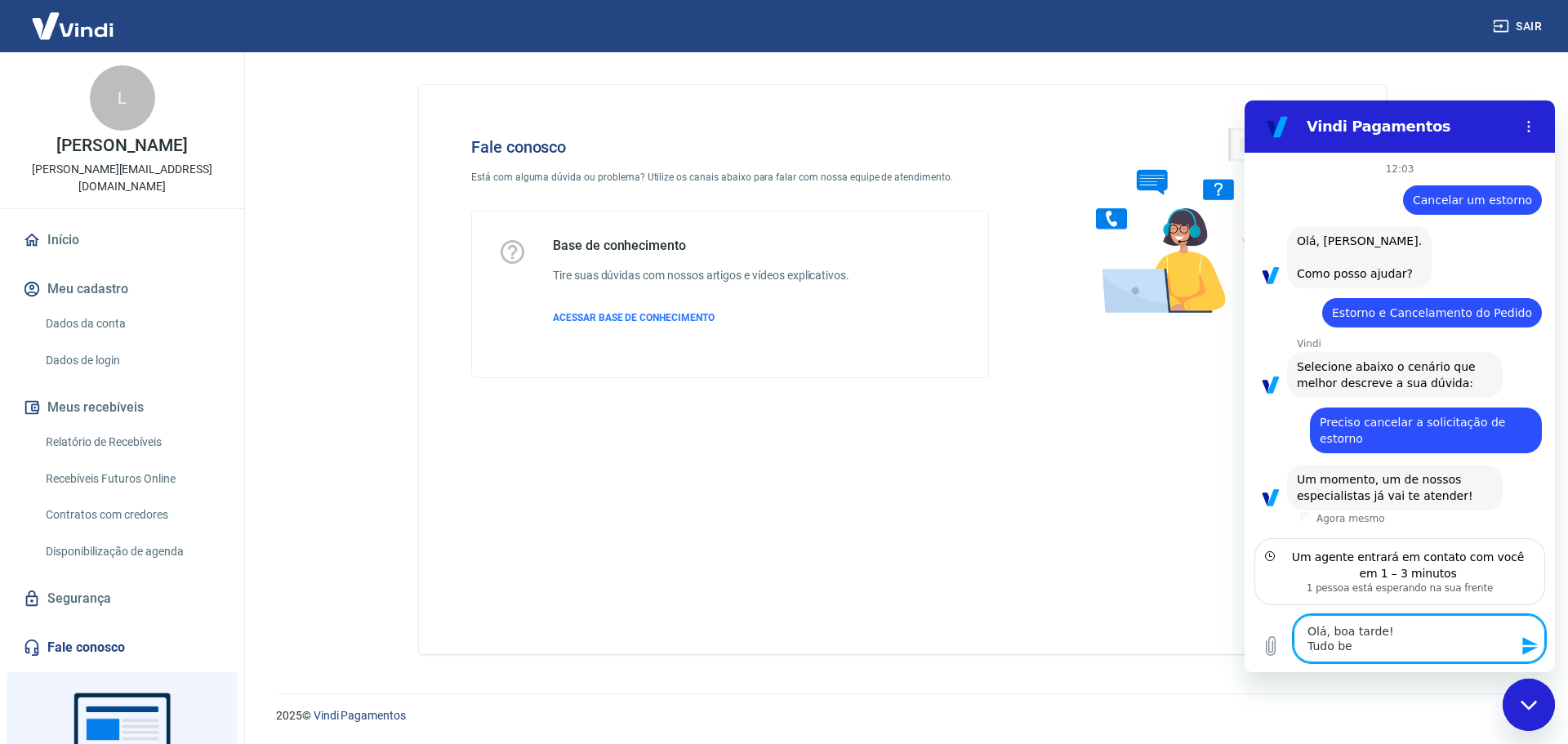
type textarea "x"
type textarea "Olá, boa tarde! Tudo bem?"
type textarea "x"
type textarea "Olá, boa tarde! Tudo bem?"
type textarea "x"
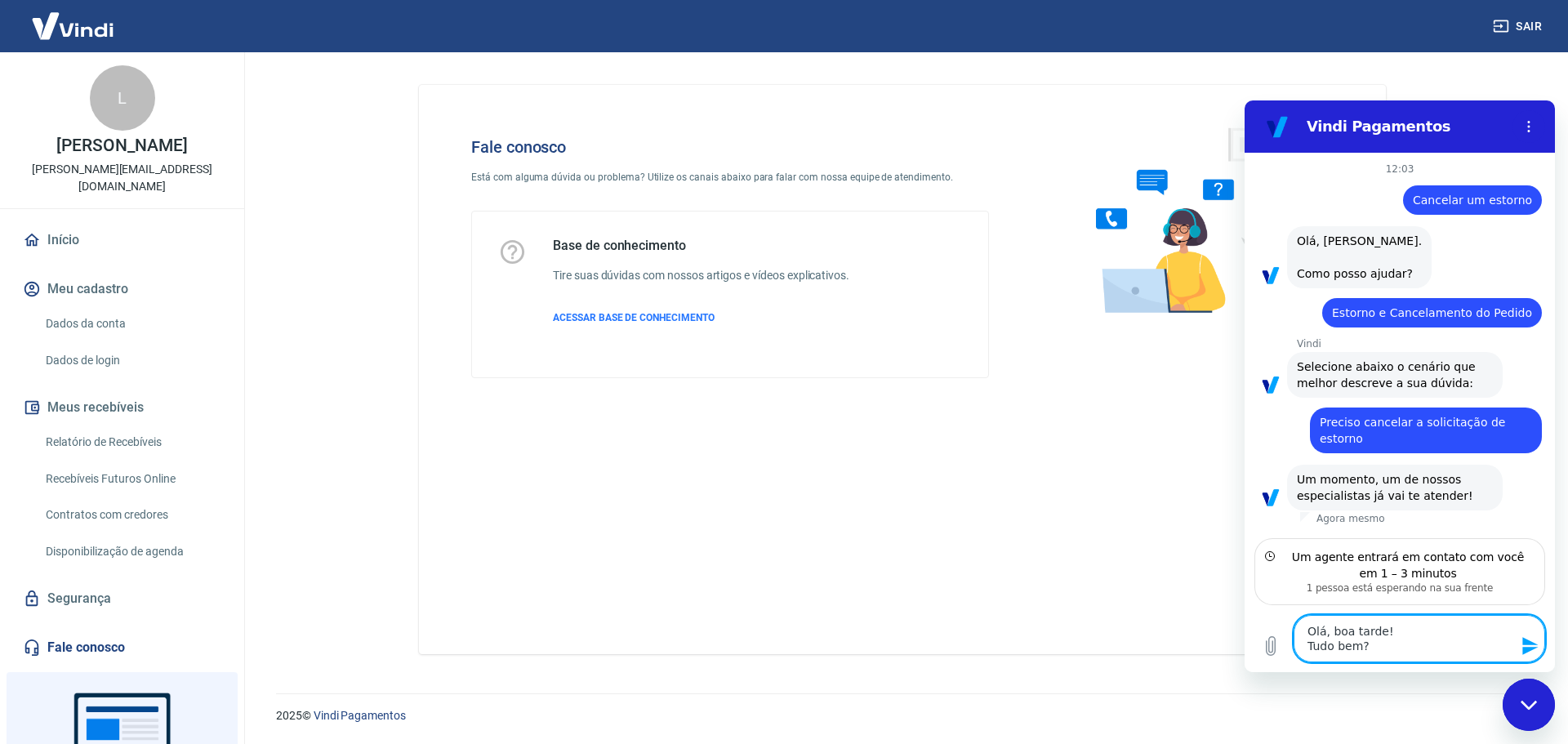
type textarea "Olá, boa tarde! Tudo bem? E"
type textarea "x"
type textarea "Olá, boa tarde! Tudo bem? Es"
type textarea "x"
type textarea "Olá, boa tarde! Tudo bem? Esp"
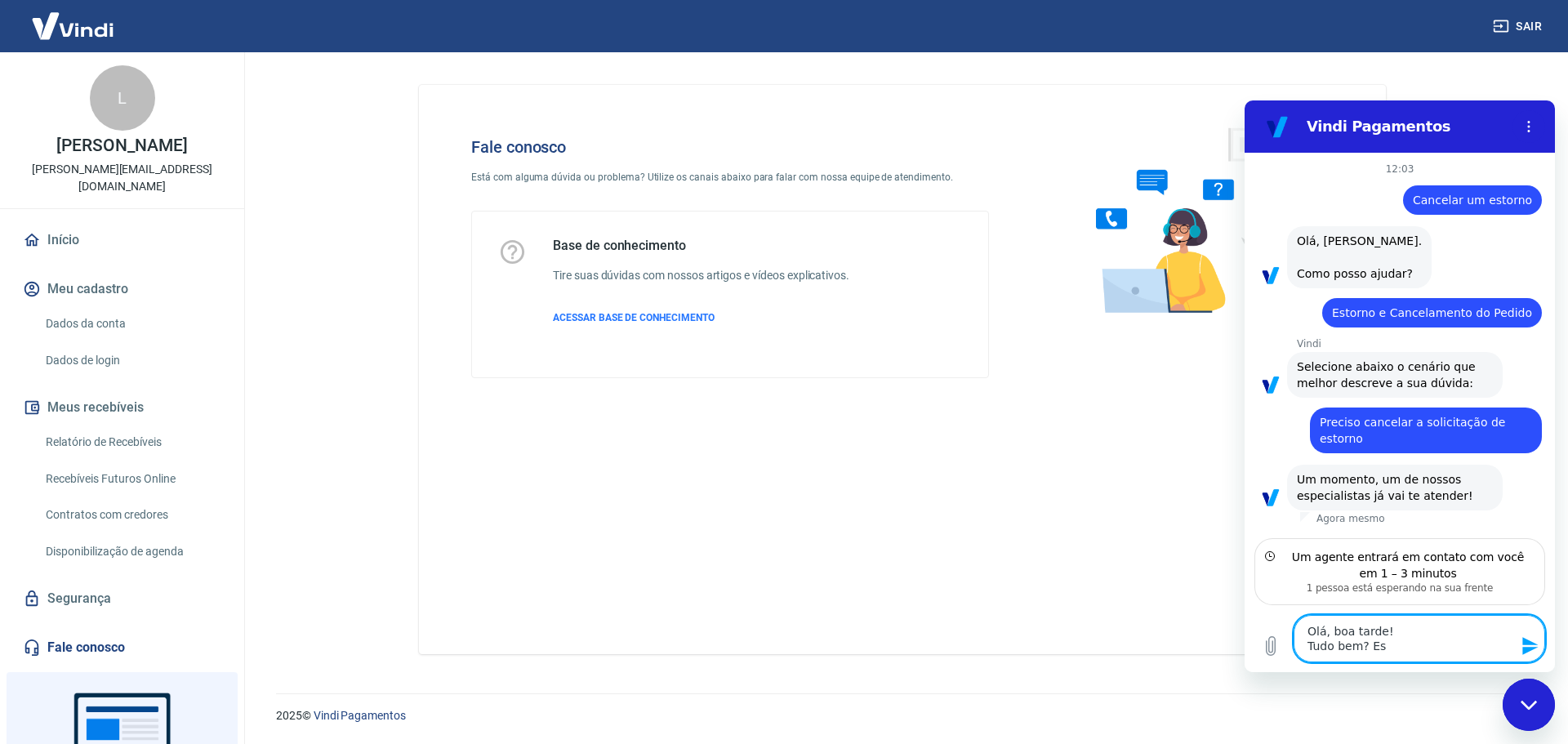
type textarea "x"
type textarea "Olá, boa tarde! Tudo bem? Espe"
type textarea "x"
type textarea "Olá, boa tarde! Tudo bem? Esper"
type textarea "x"
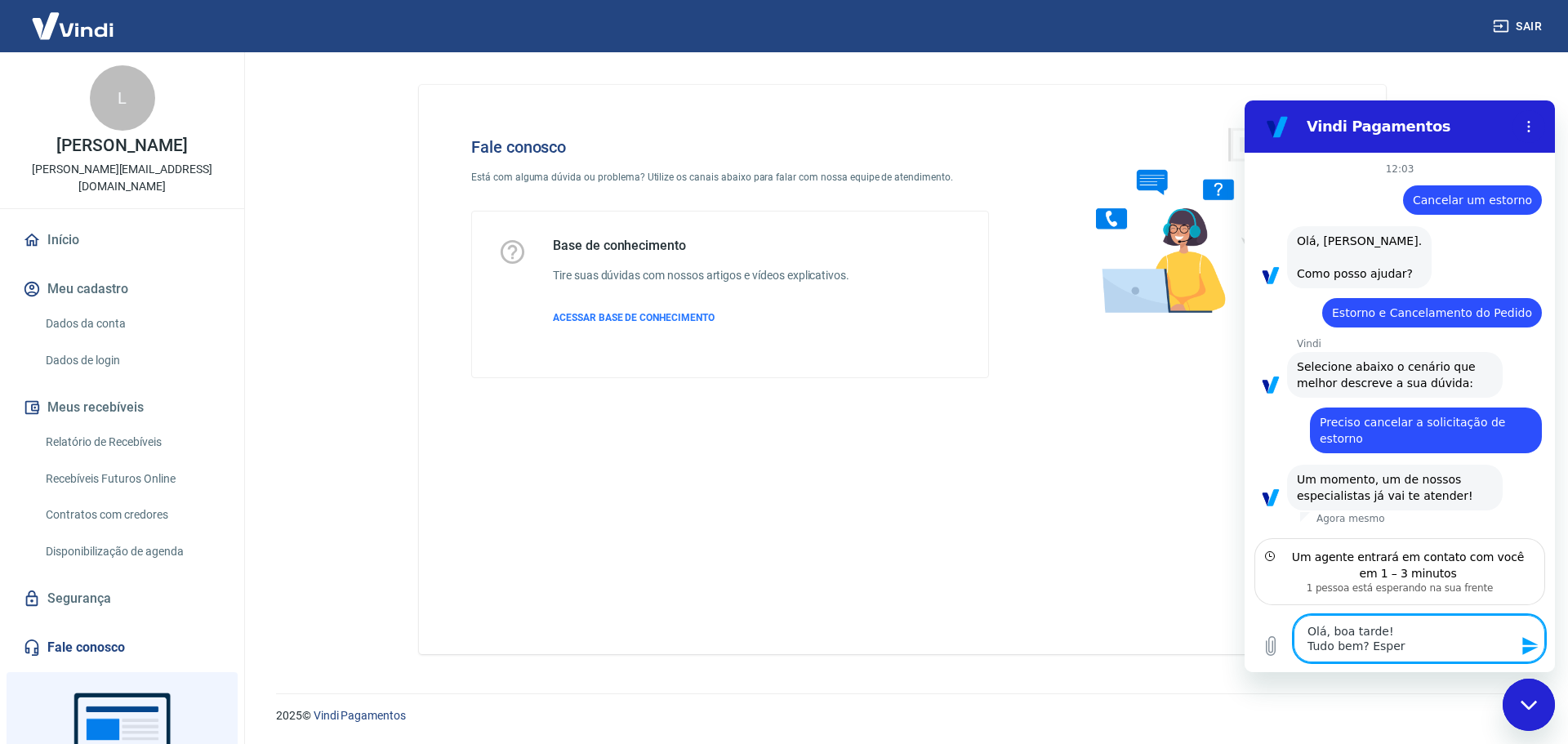
type textarea "Olá, boa tarde! Tudo bem? Espero"
type textarea "x"
type textarea "Olá, boa tarde! Tudo bem? Espero"
type textarea "x"
type textarea "Olá, boa tarde! Tudo bem? Espero q"
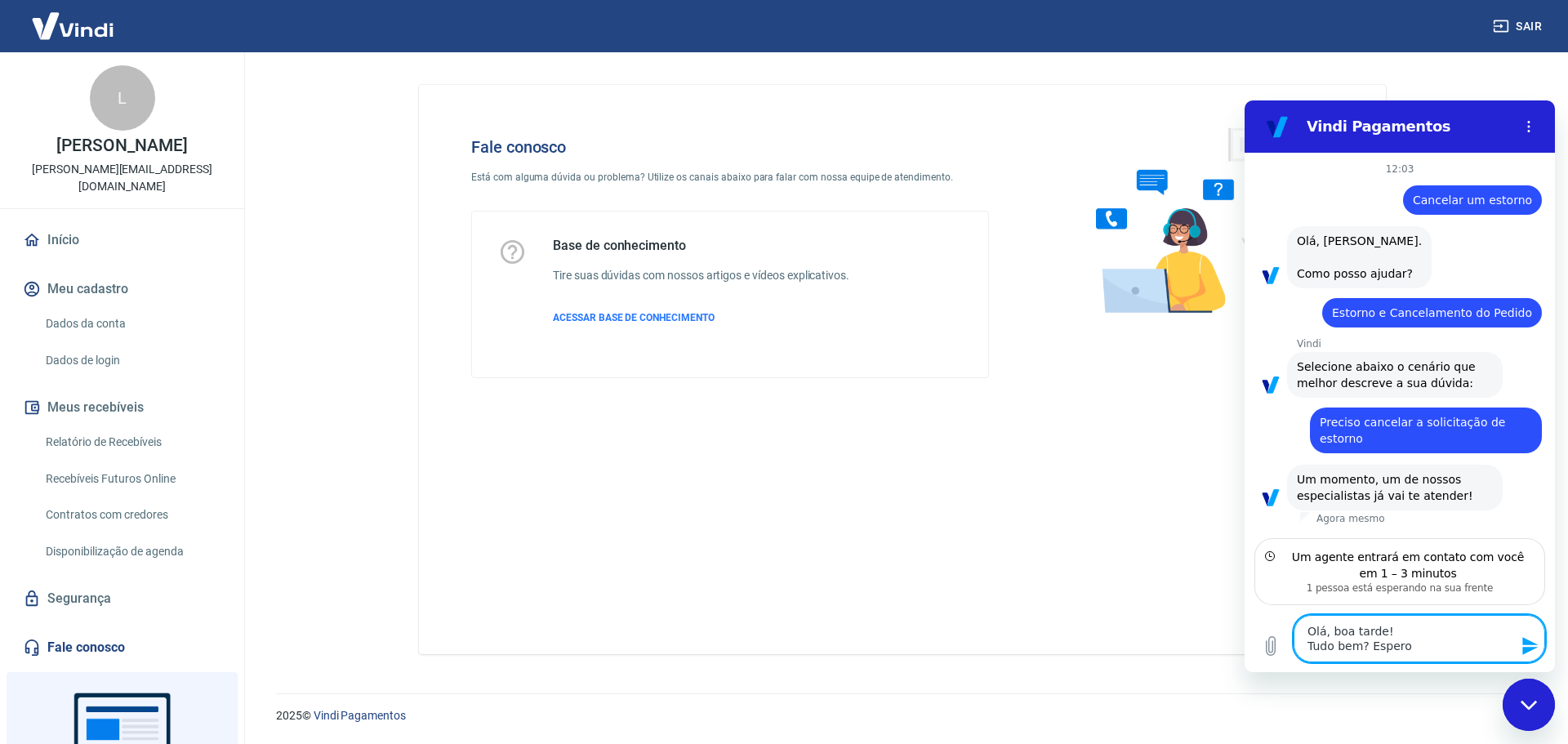
type textarea "x"
type textarea "Olá, boa tarde! Tudo bem? Espero qu"
type textarea "x"
type textarea "Olá, boa tarde! Tudo bem? Espero que"
type textarea "x"
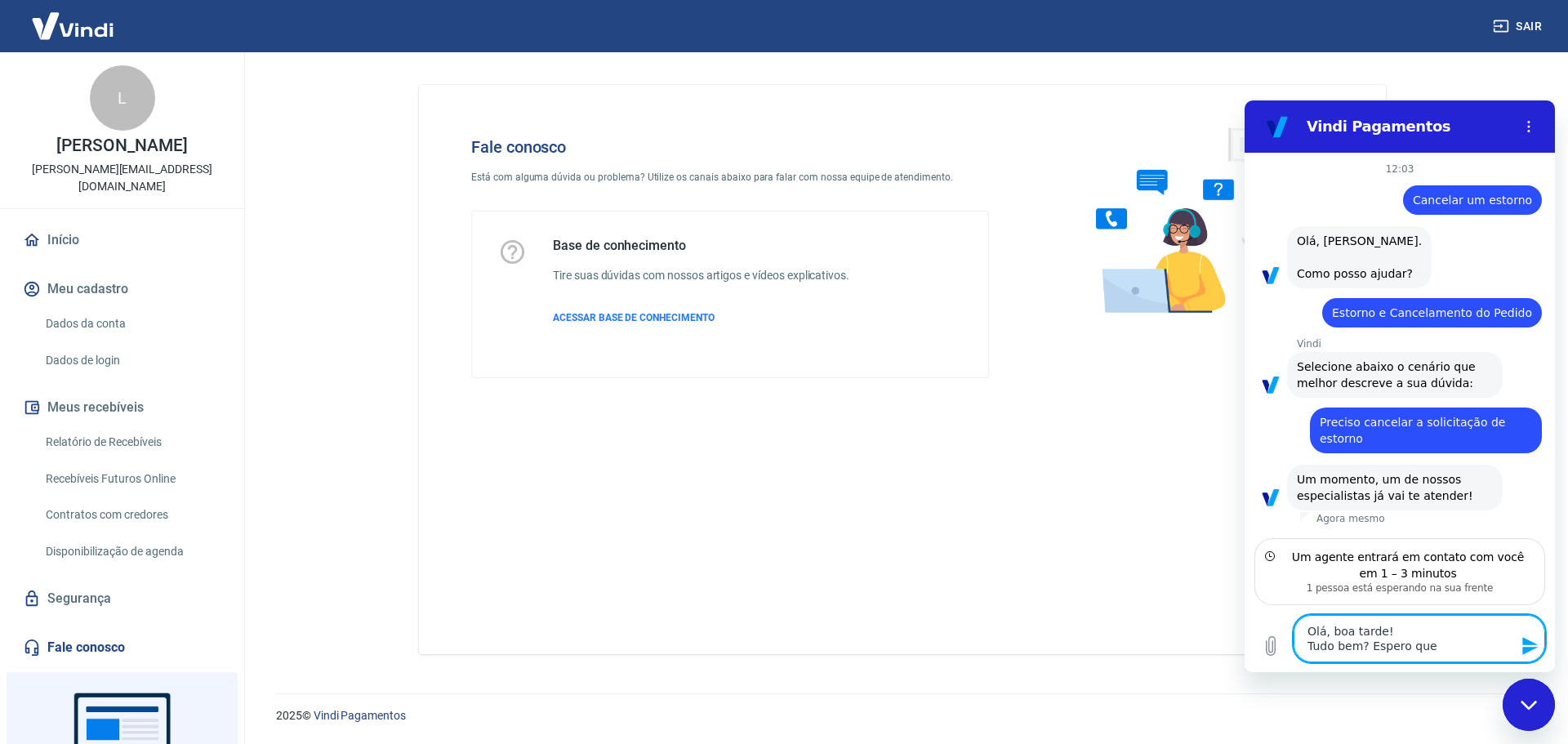
type textarea "Olá, boa tarde! Tudo bem? Espero que"
type textarea "x"
type textarea "Olá, boa tarde! Tudo bem? Espero que s"
type textarea "x"
type textarea "Olá, boa tarde! Tudo bem? Espero que si"
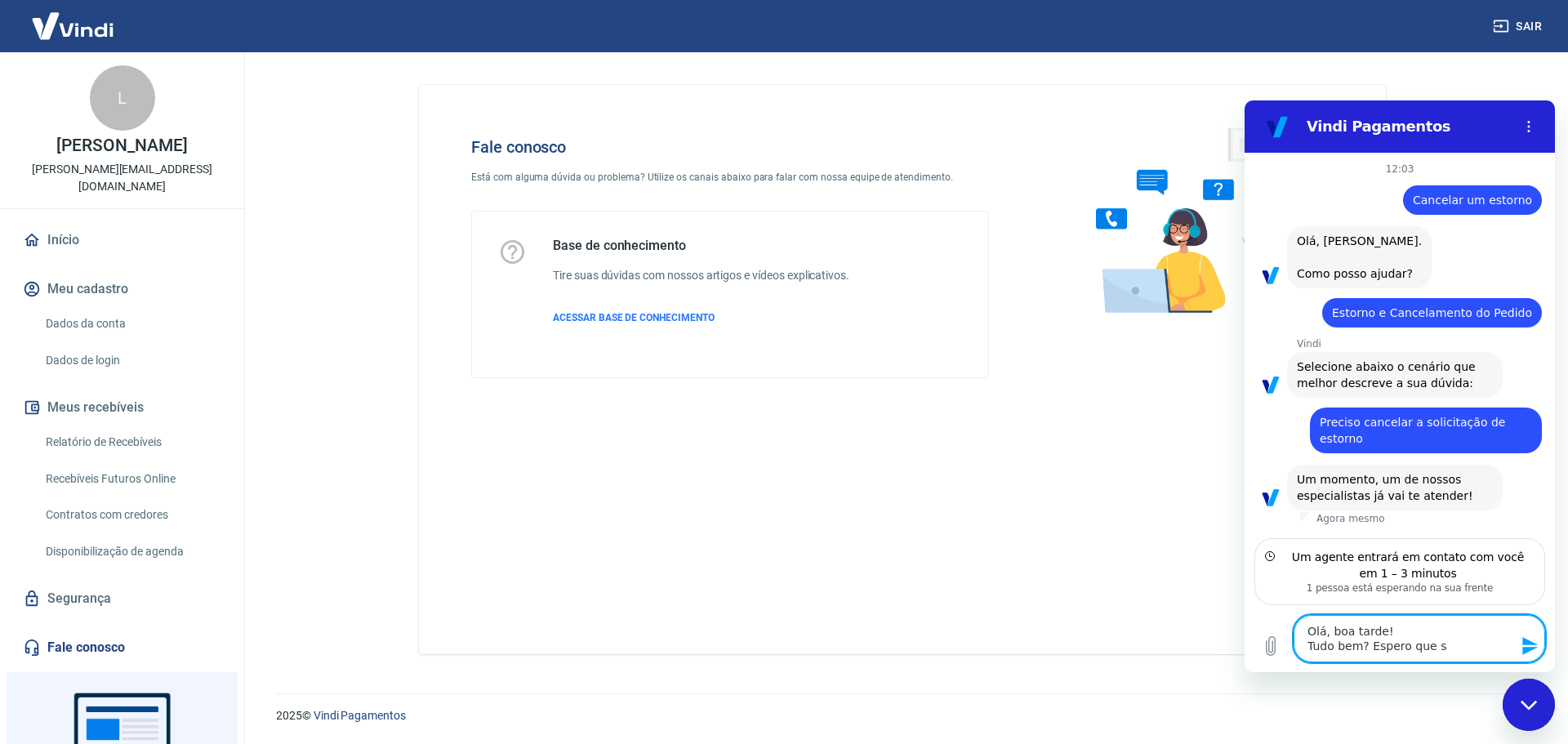
type textarea "x"
type textarea "Olá, boa tarde! Tudo bem? Espero que sim"
type textarea "x"
type textarea "Olá, boa tarde! Tudo bem? Espero que sim!"
type textarea "x"
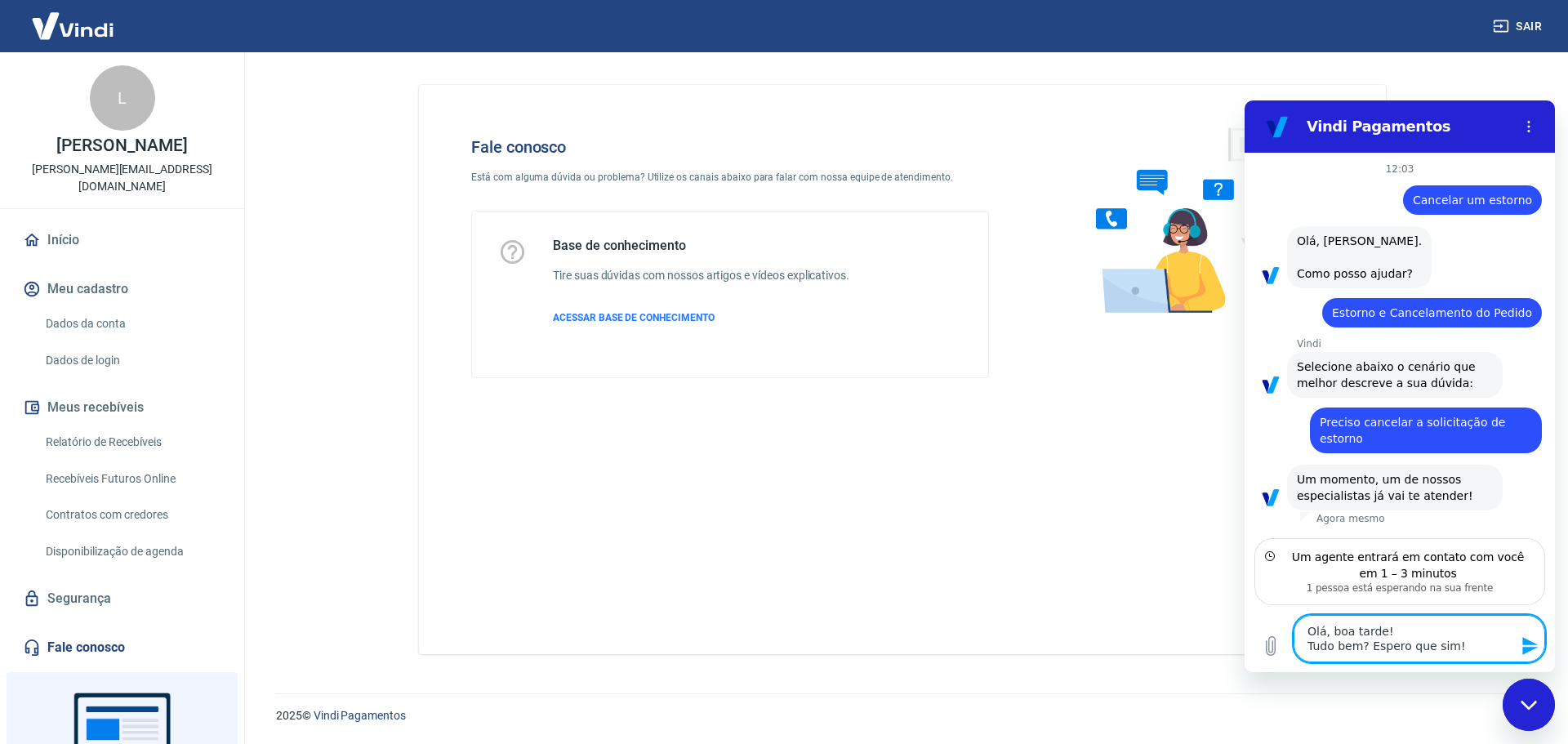
type textarea "Olá, boa tarde! Tudo bem? Espero que sim!"
type textarea "x"
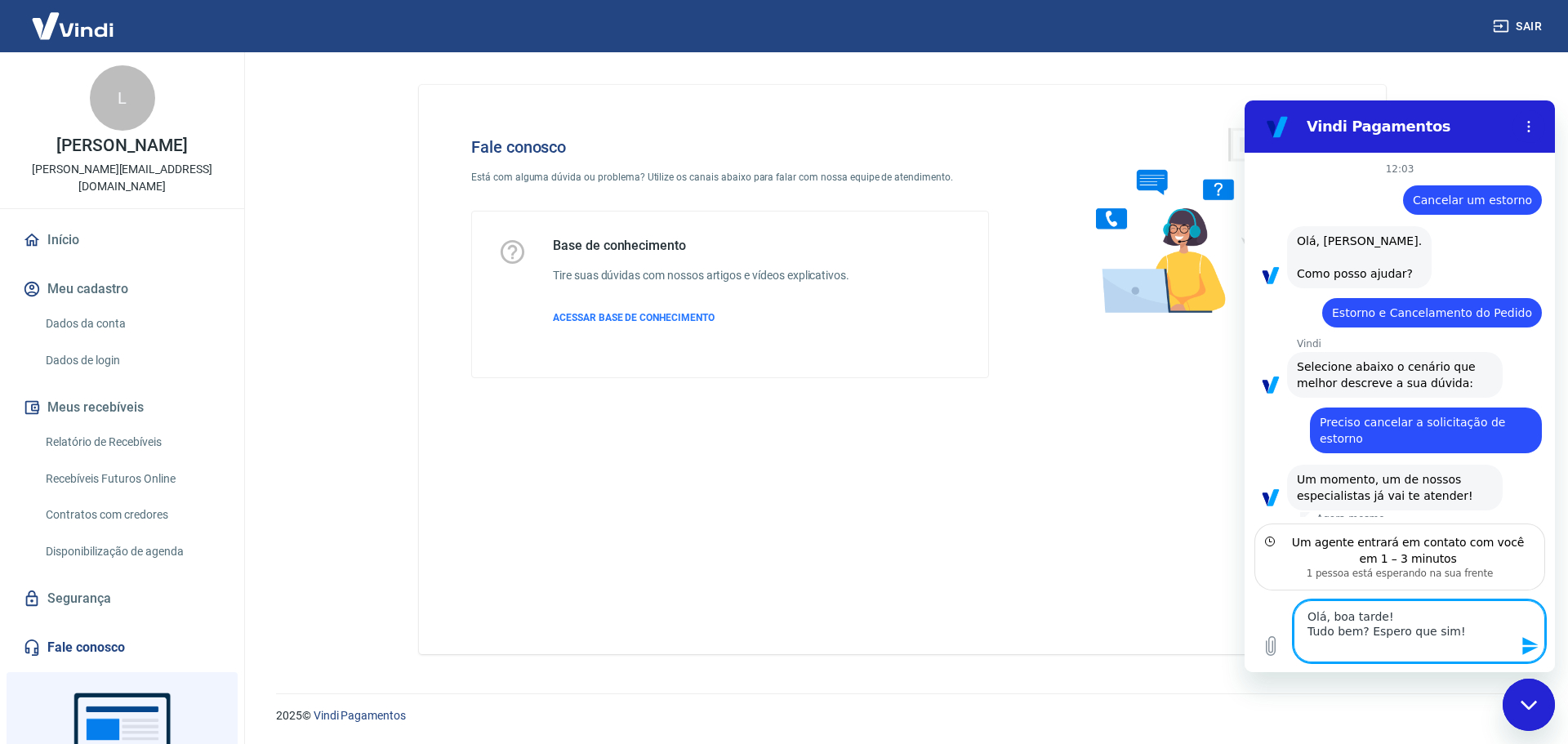
type textarea "Olá, boa tarde! Tudo bem? Espero que sim! T"
type textarea "x"
type textarea "Olá, boa tarde! Tudo bem? Espero que sim! Tr"
type textarea "x"
type textarea "Olá, boa tarde! Tudo bem? Espero que sim! Tra"
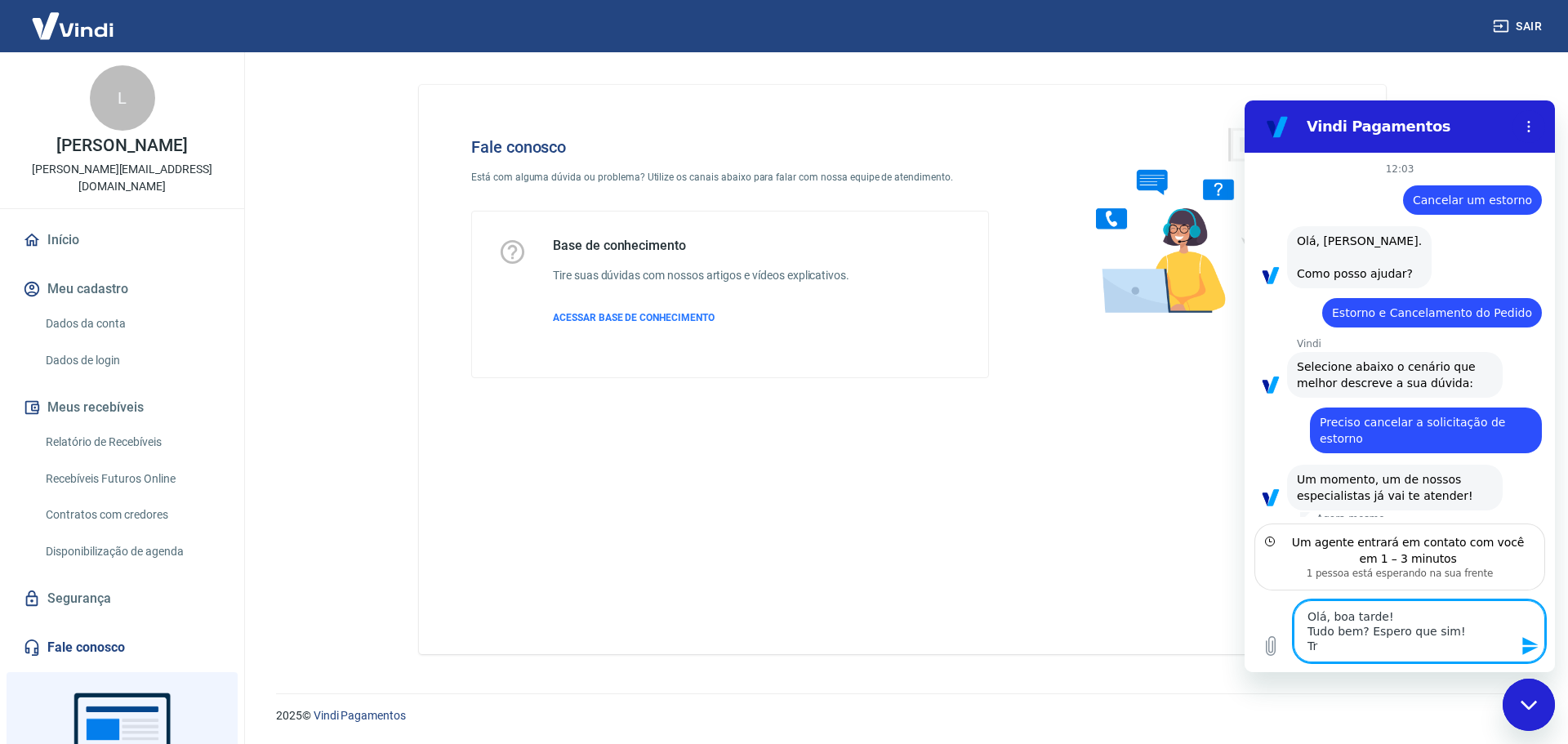
type textarea "x"
type textarea "Olá, boa tarde! Tudo bem? Espero que sim! Tran"
type textarea "x"
type textarea "Olá, boa tarde! Tudo bem? Espero que sim! Trans"
type textarea "x"
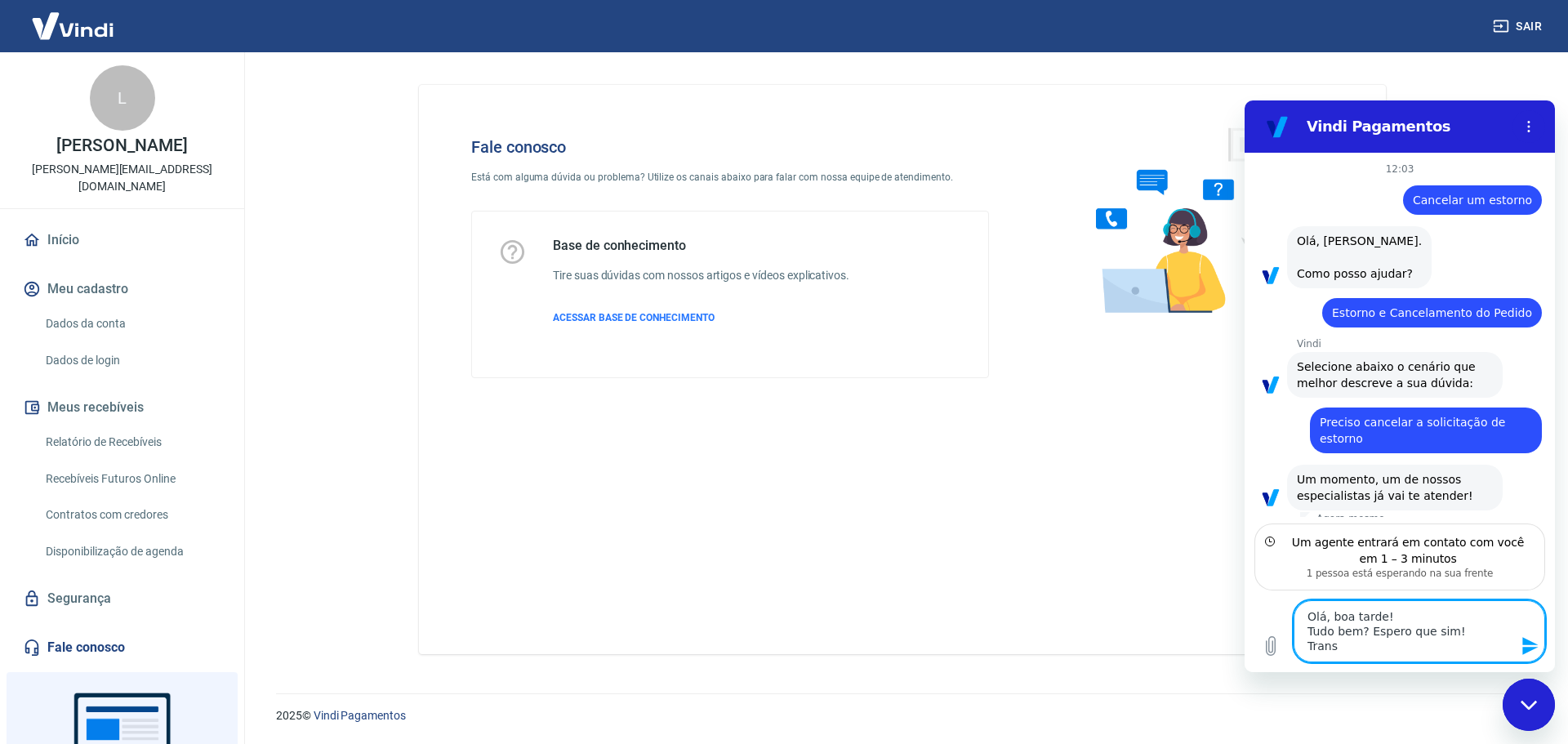
type textarea "Olá, boa tarde! Tudo bem? Espero que sim! Transa"
type textarea "x"
type textarea "Olá, boa tarde! Tudo bem? Espero que sim! Transaç"
type textarea "x"
type textarea "Olá, boa tarde! Tudo bem? Espero que sim! [GEOGRAPHIC_DATA]"
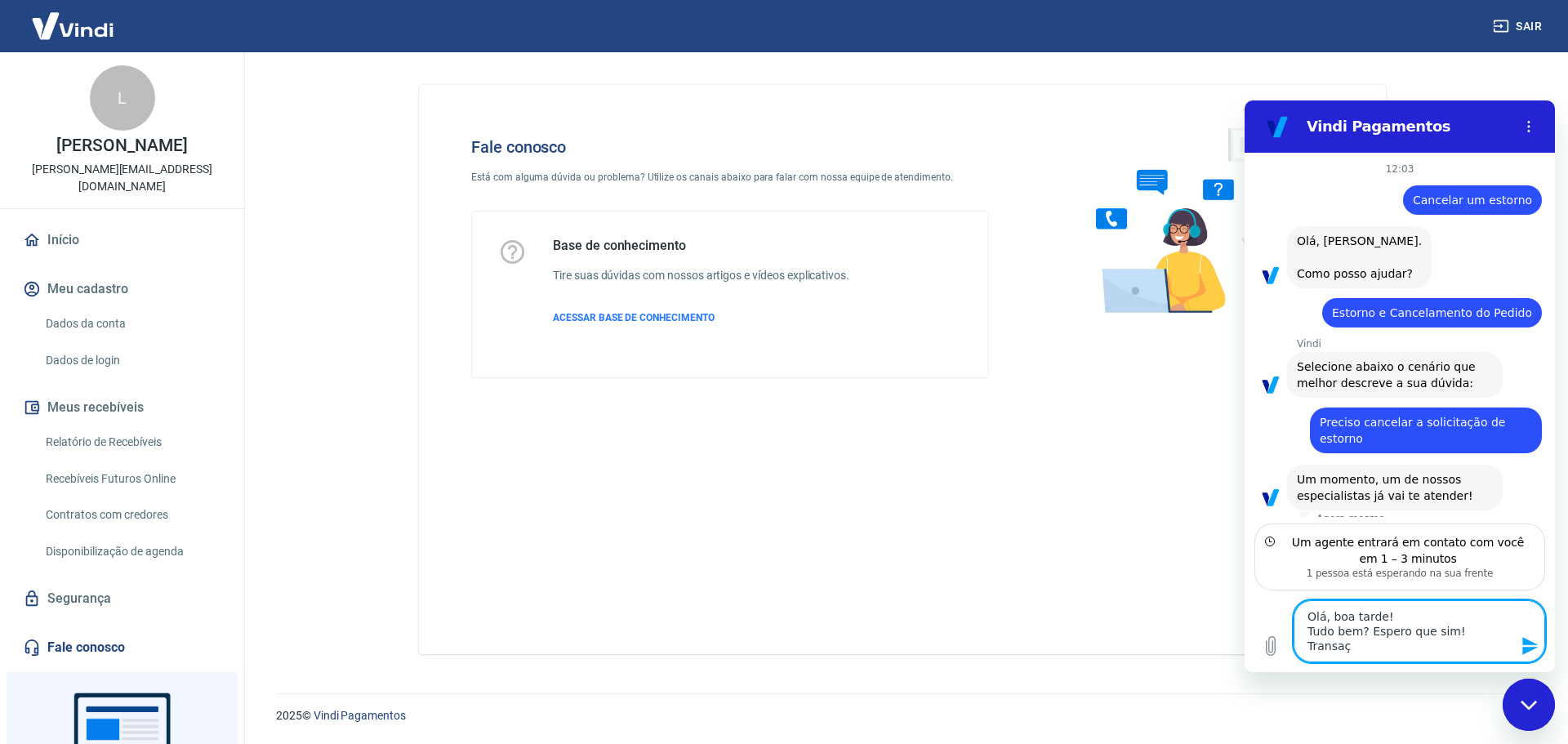
type textarea "x"
type textarea "Olá, boa tarde! Tudo bem? Espero que sim! Transação"
type textarea "x"
type textarea "Olá, boa tarde! Tudo bem? Espero que sim! Transação-"
type textarea "x"
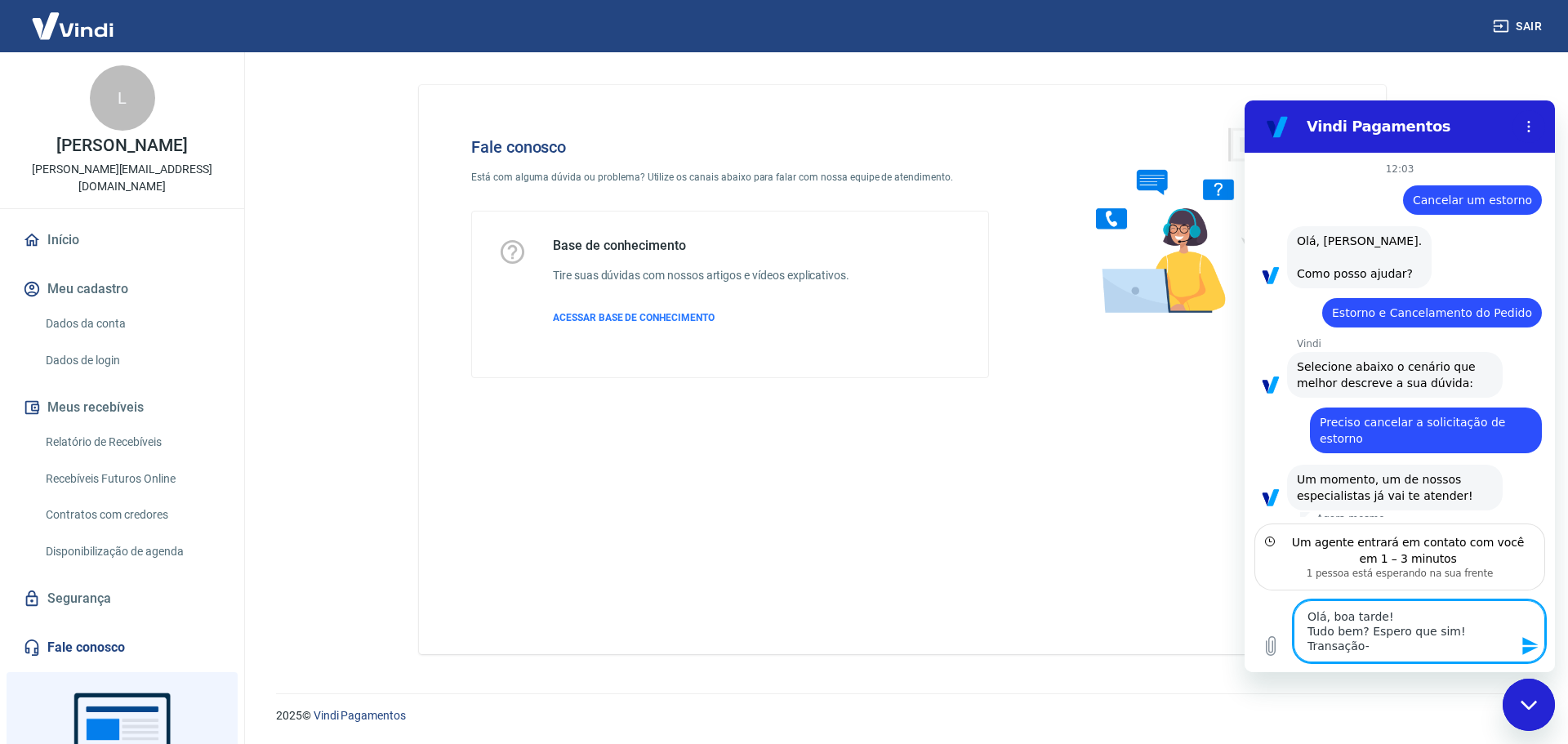
type textarea "Olá, boa tarde! Tudo bem? Espero que sim! Transação-"
type textarea "x"
paste textarea "222598130"
type textarea "Olá, boa tarde! Tudo bem? Espero que sim! Transação- 222598130"
type textarea "x"
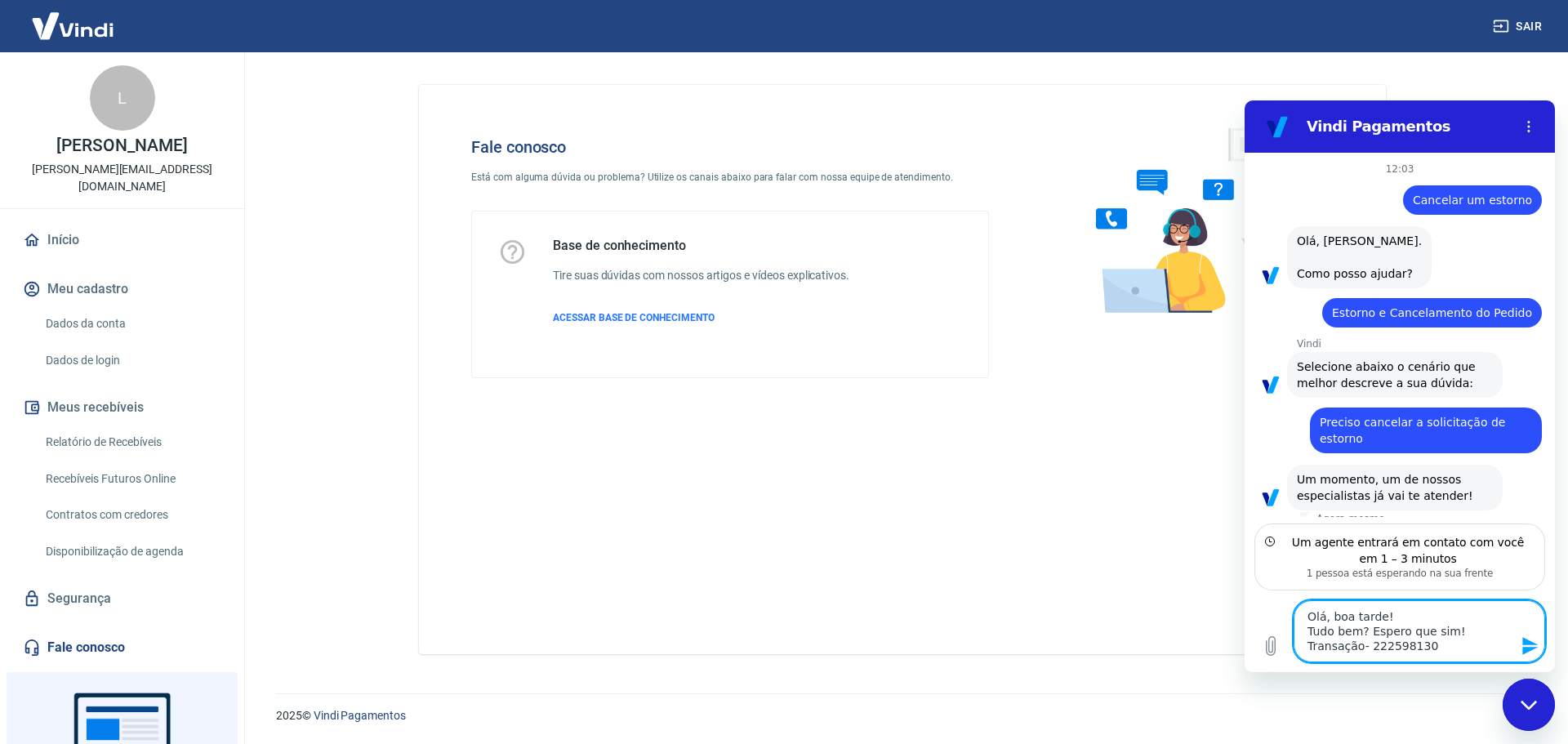
type textarea "Olá, boa tarde! Tudo bem? Espero que sim! Transação- 222598130-"
type textarea "x"
type textarea "Olá, boa tarde! Tudo bem? Espero que sim! Transação- 222598130-"
type textarea "x"
type textarea "Olá, boa tarde! Tudo bem? Espero que sim! Transação- 222598130- f"
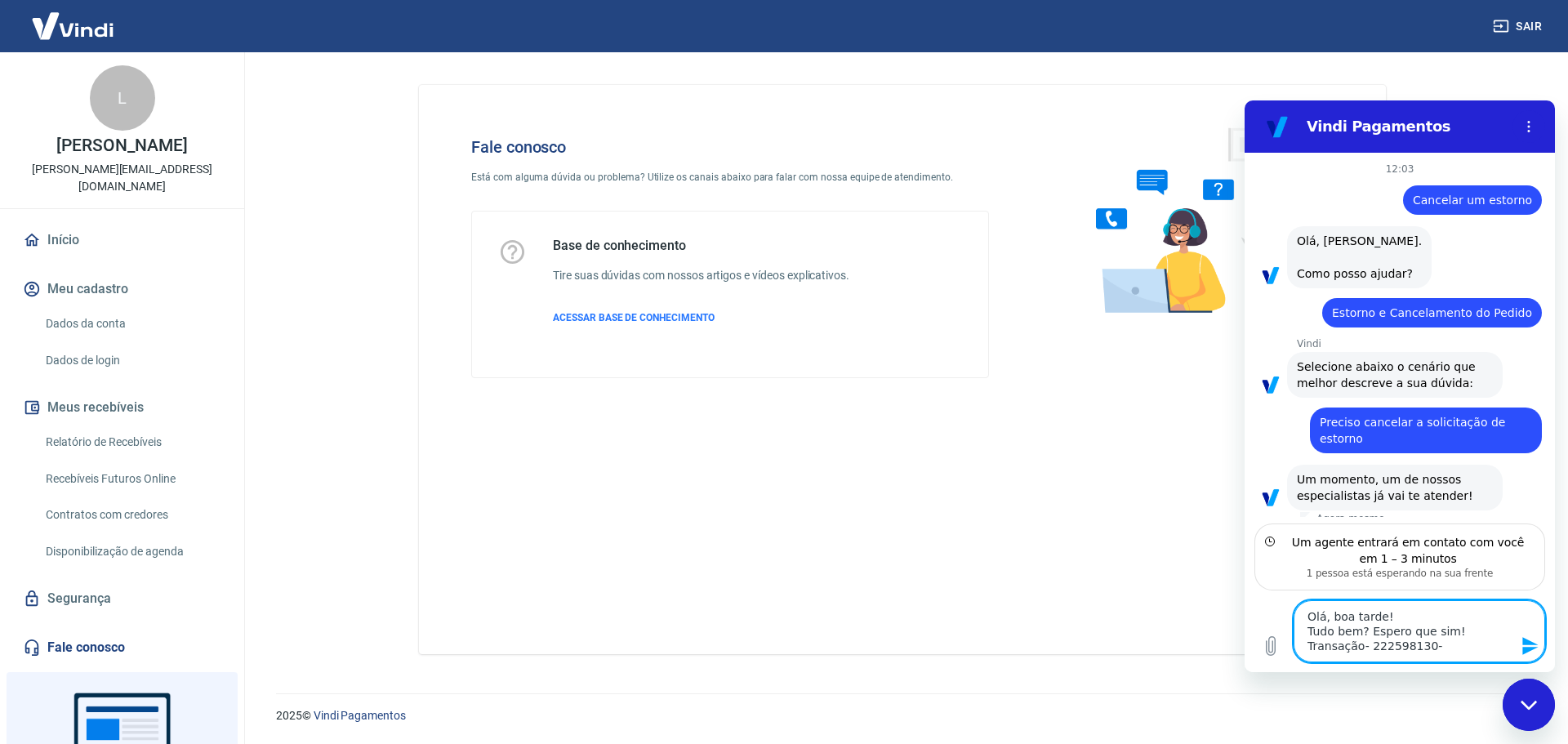
type textarea "x"
type textarea "Olá, boa tarde! Tudo bem? Espero que sim! Transação- 222598130- fo"
type textarea "x"
type textarea "Olá, boa tarde! Tudo bem? Espero que sim! Transação- 222598130- foi"
type textarea "x"
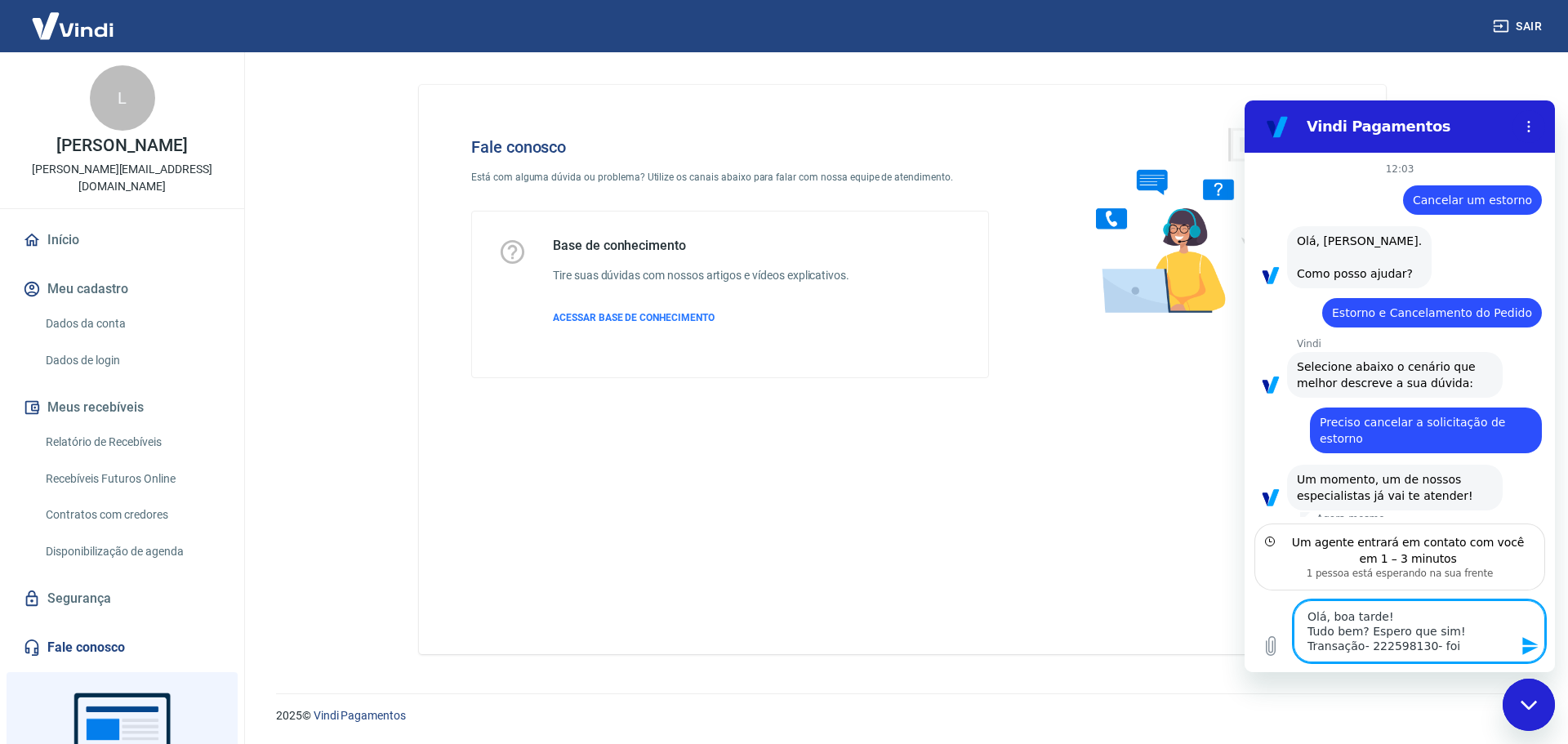
type textarea "Olá, boa tarde! Tudo bem? Espero que sim! Transação- 222598130- foi"
type textarea "x"
type textarea "Olá, boa tarde! Tudo bem? Espero que sim! Transação- 222598130- foi c"
type textarea "x"
type textarea "Olá, boa tarde! Tudo bem? Espero que sim! Transação- 222598130- foi co"
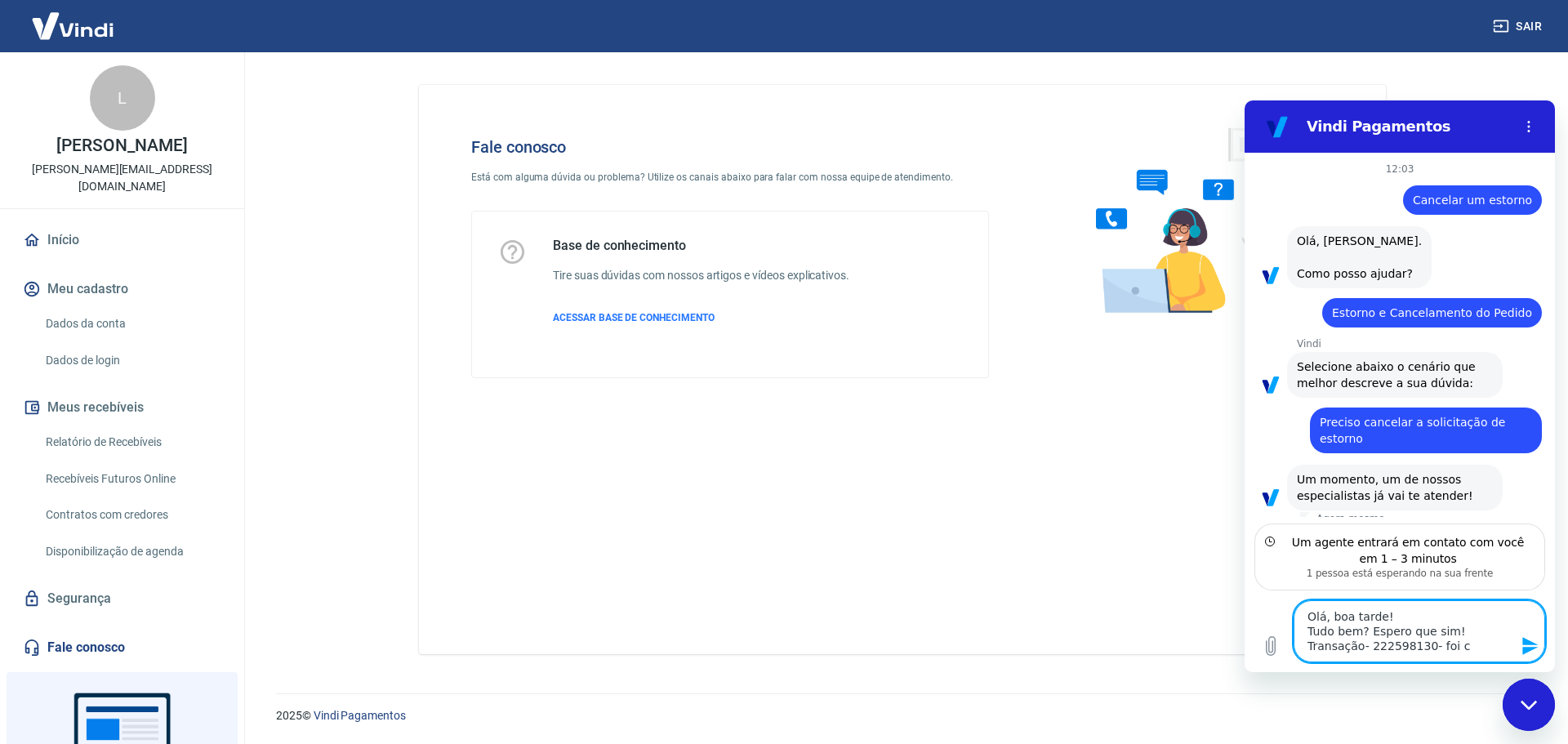
type textarea "x"
type textarea "Olá, boa tarde! Tudo bem? Espero que sim! Transação- 222598130- foi col"
type textarea "x"
type textarea "Olá, boa tarde! Tudo bem? Espero que sim! Transação- 222598130- foi coli"
type textarea "x"
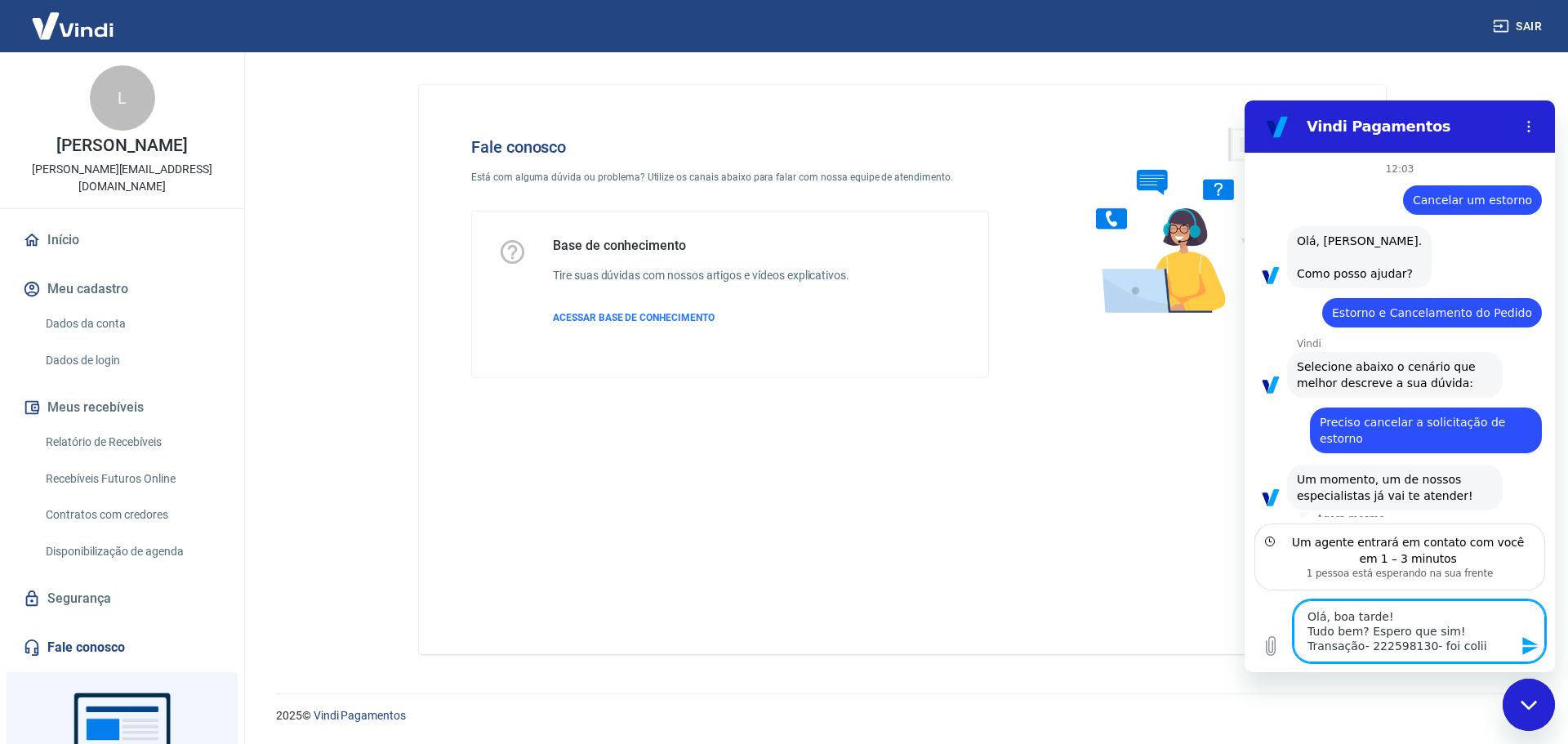
type textarea "Olá, boa tarde! Tudo bem? Espero que sim! Transação- 222598130- foi coliic"
type textarea "x"
type textarea "Olá, boa tarde! Tudo bem? Espero que sim! Transação- 222598130- foi coliict"
type textarea "x"
type textarea "Olá, boa tarde! Tudo bem? Espero que sim! Transação- 222598130- foi coliicta"
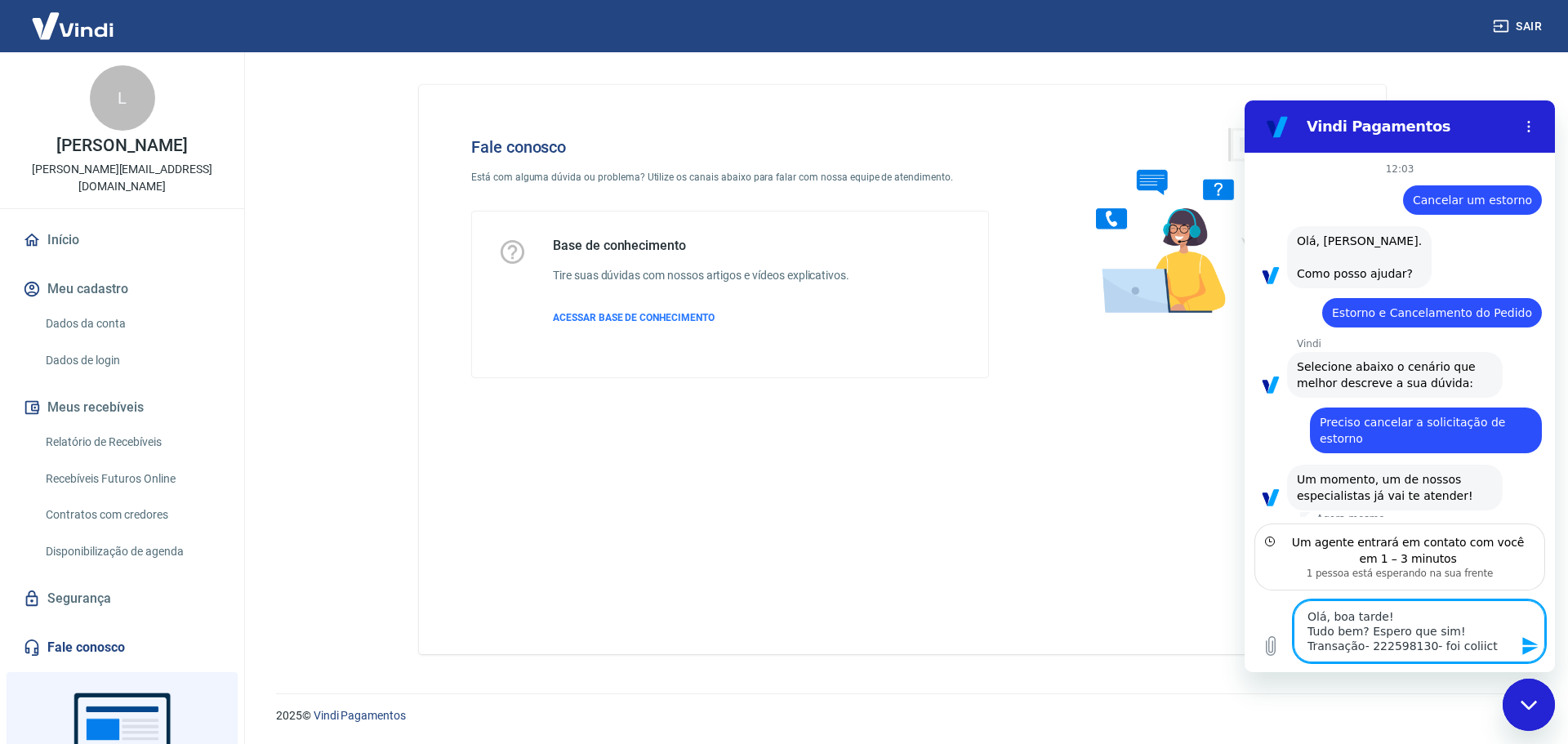
type textarea "x"
type textarea "Olá, boa tarde! Tudo bem? Espero que sim! Transação- 222598130- foi coliictad"
type textarea "x"
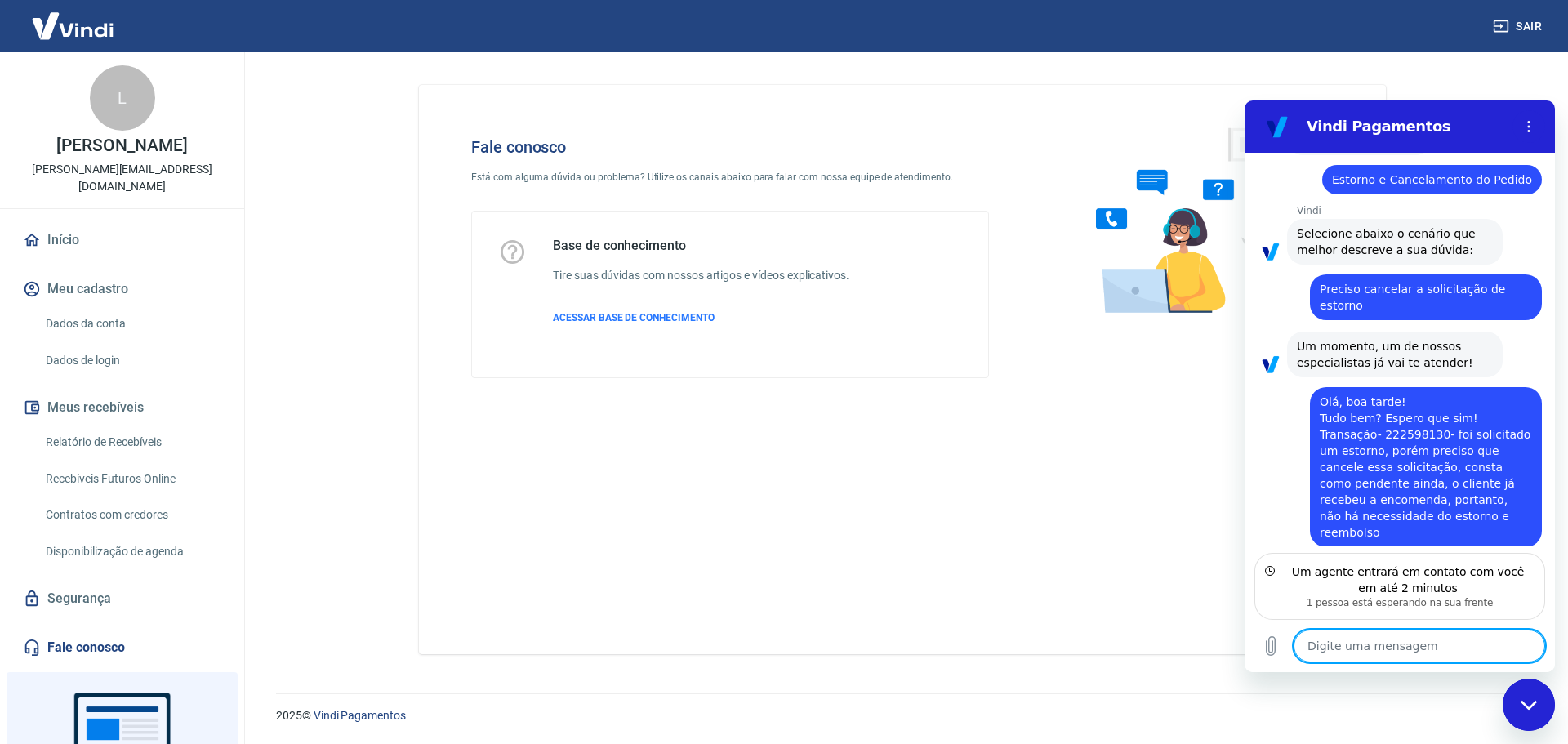
scroll to position [137, 0]
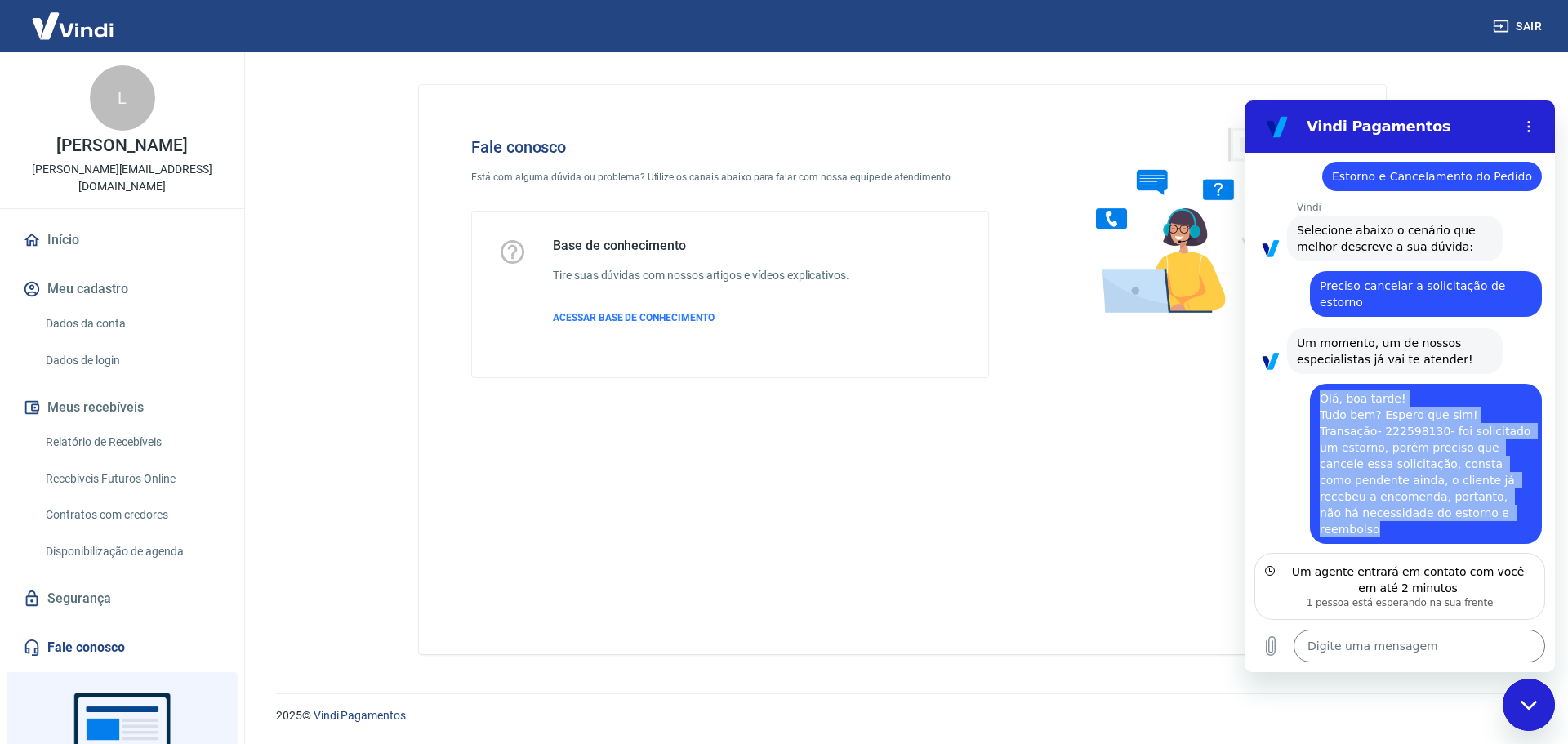
drag, startPoint x: 1319, startPoint y: 398, endPoint x: 1510, endPoint y: 511, distance: 221.9
click at [1510, 511] on div "diz: Olá, boa tarde! Tudo bem? Espero que sim! Transação- 222598130- foi solici…" at bounding box center [1425, 464] width 232 height 160
copy span "Olá, boa tarde! Tudo bem? Espero que sim! Transação- 222598130- foi solicitado …"
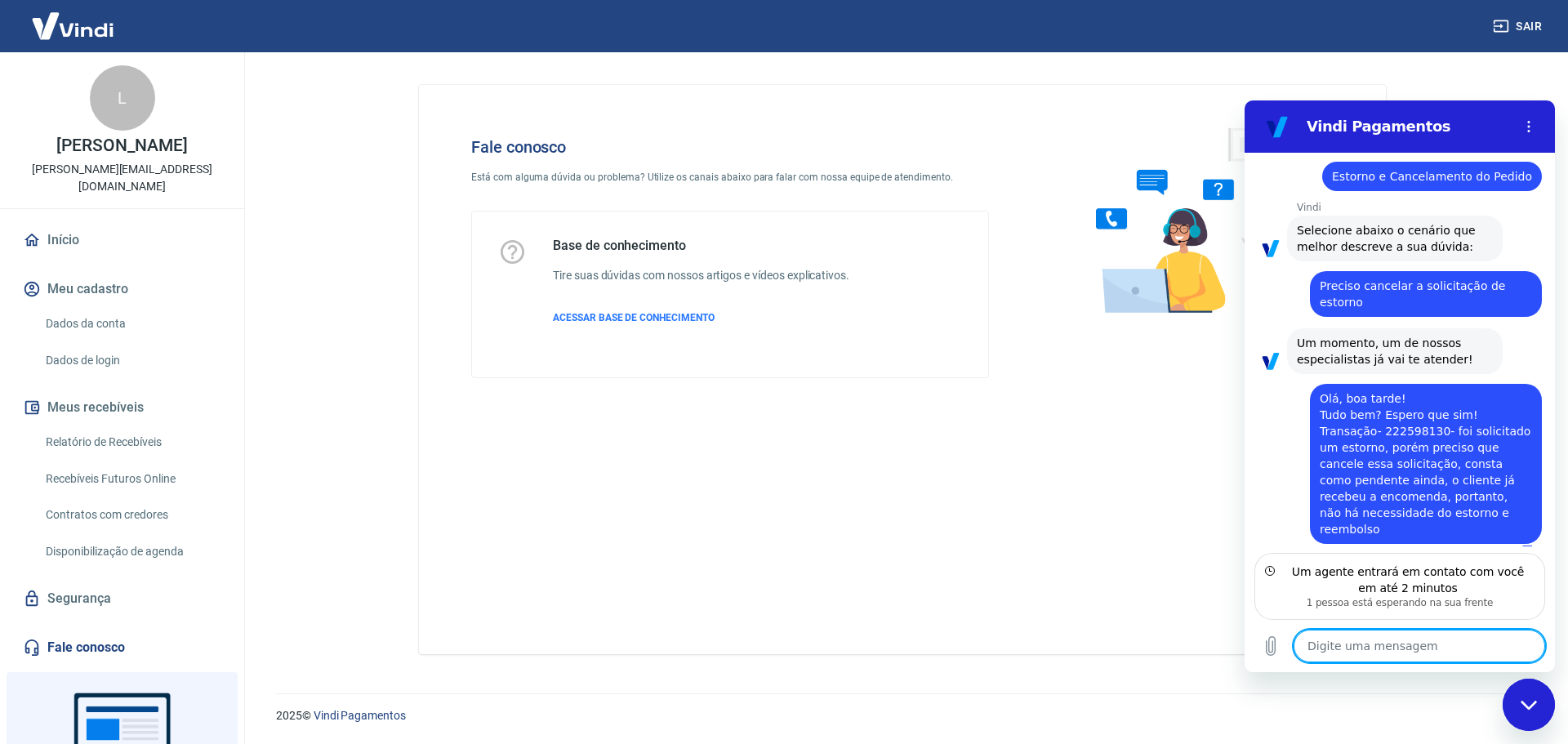
paste textarea "Olá, boa tarde! Tudo bem? Espero que sim! Transação- 222598130- foi solicitado …"
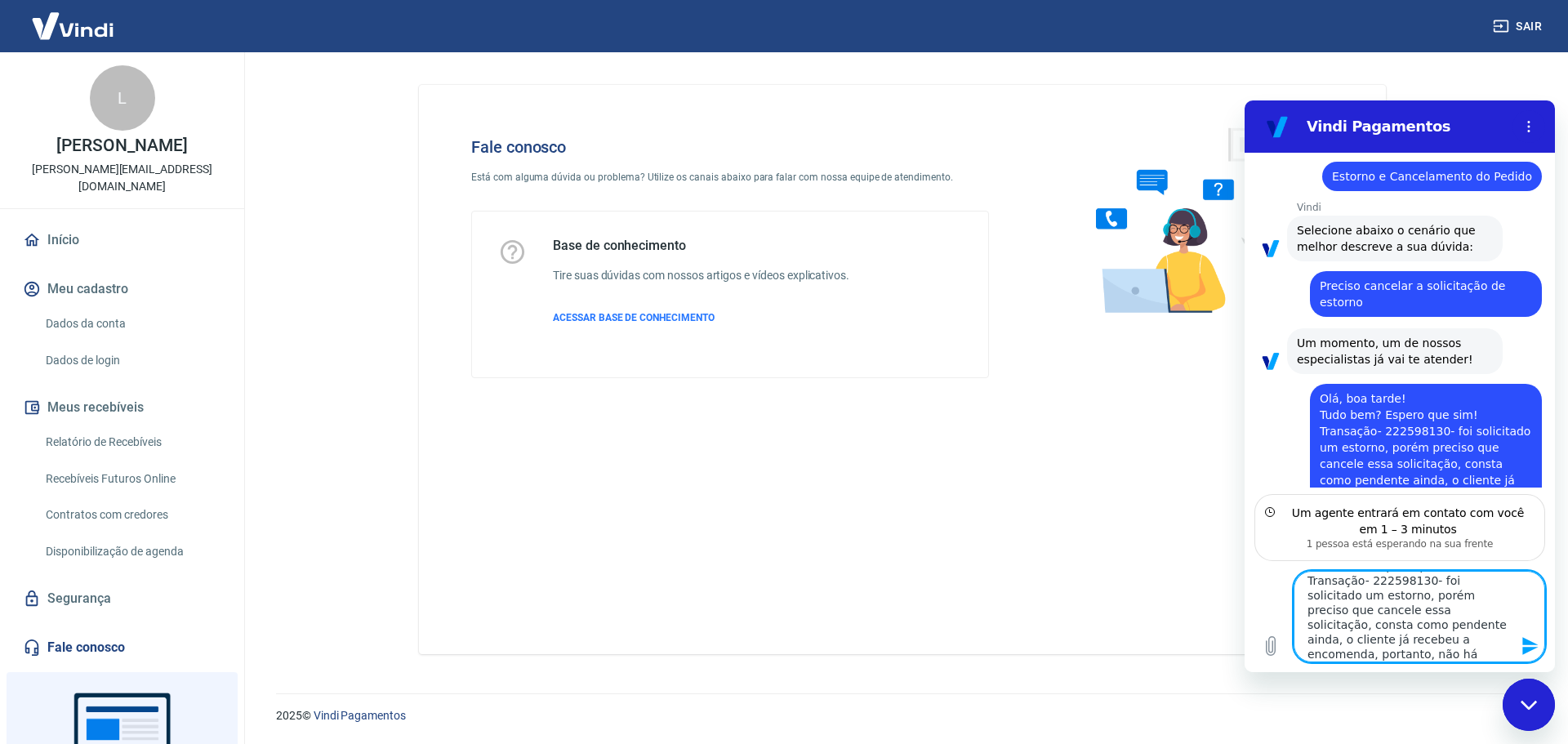
scroll to position [196, 0]
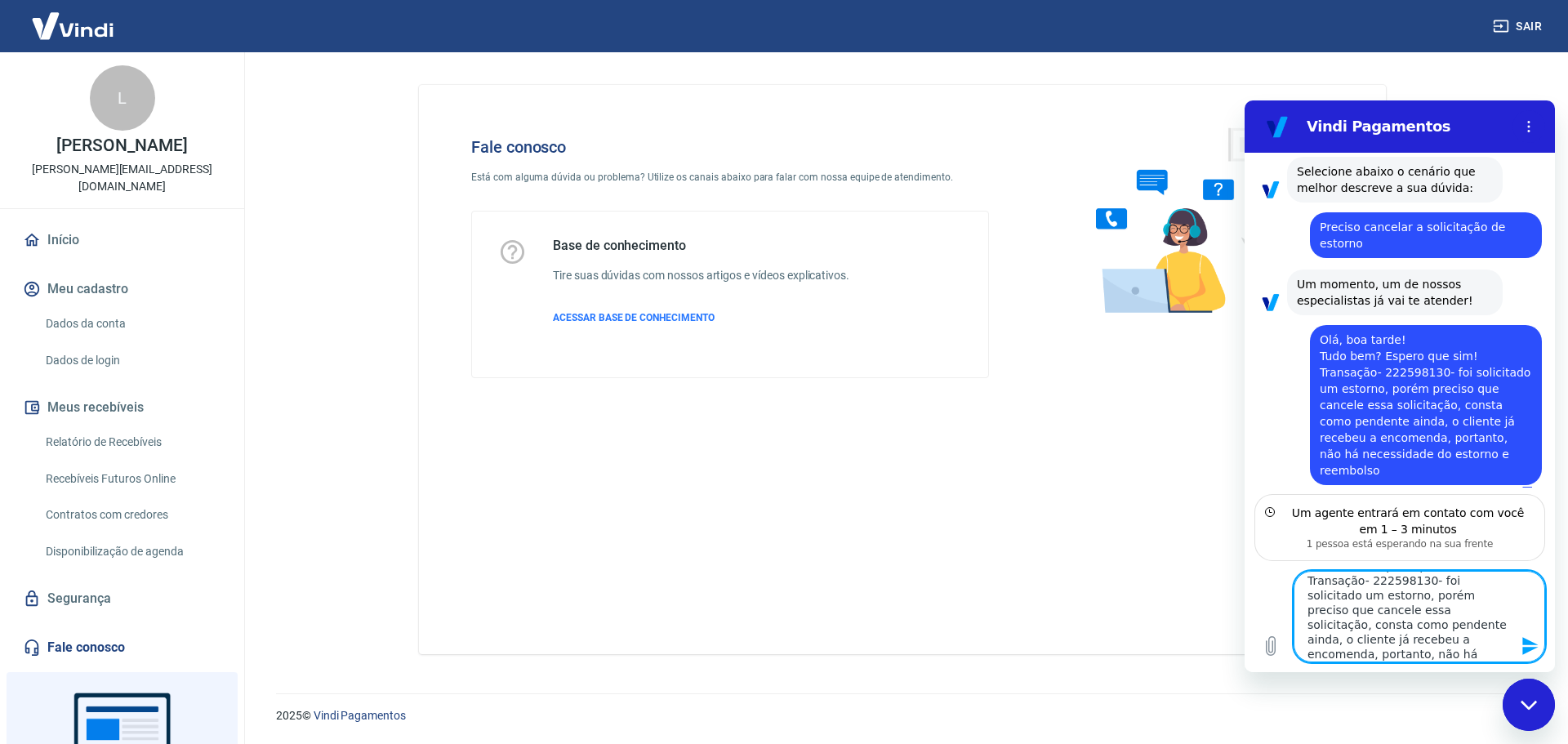
click at [1426, 577] on textarea "Olá, boa tarde! Tudo bem? Espero que sim! Transação- 222598130- foi solicitado …" at bounding box center [1419, 617] width 251 height 92
paste textarea "[PERSON_NAME]"
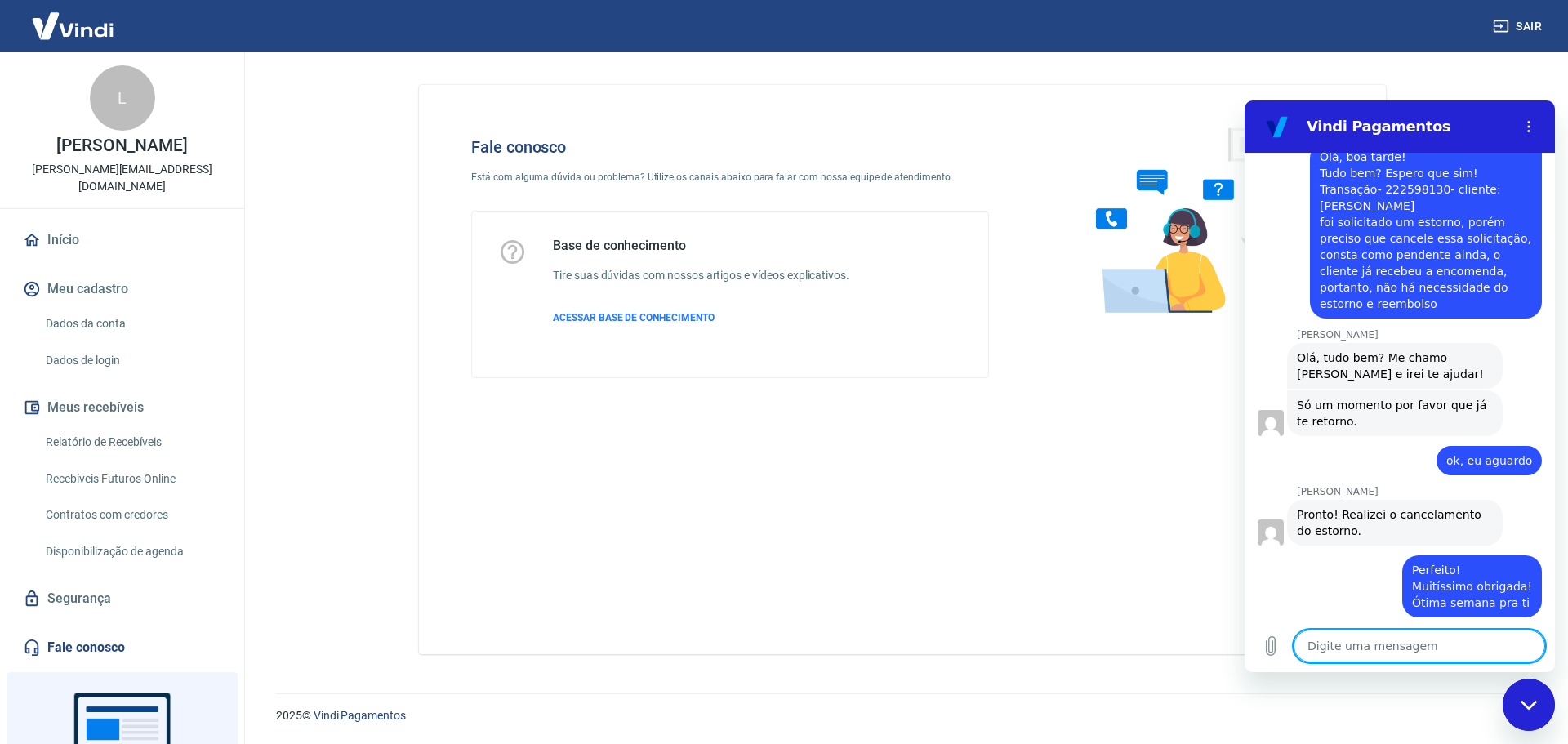
scroll to position [594, 0]
